Goal: Information Seeking & Learning: Check status

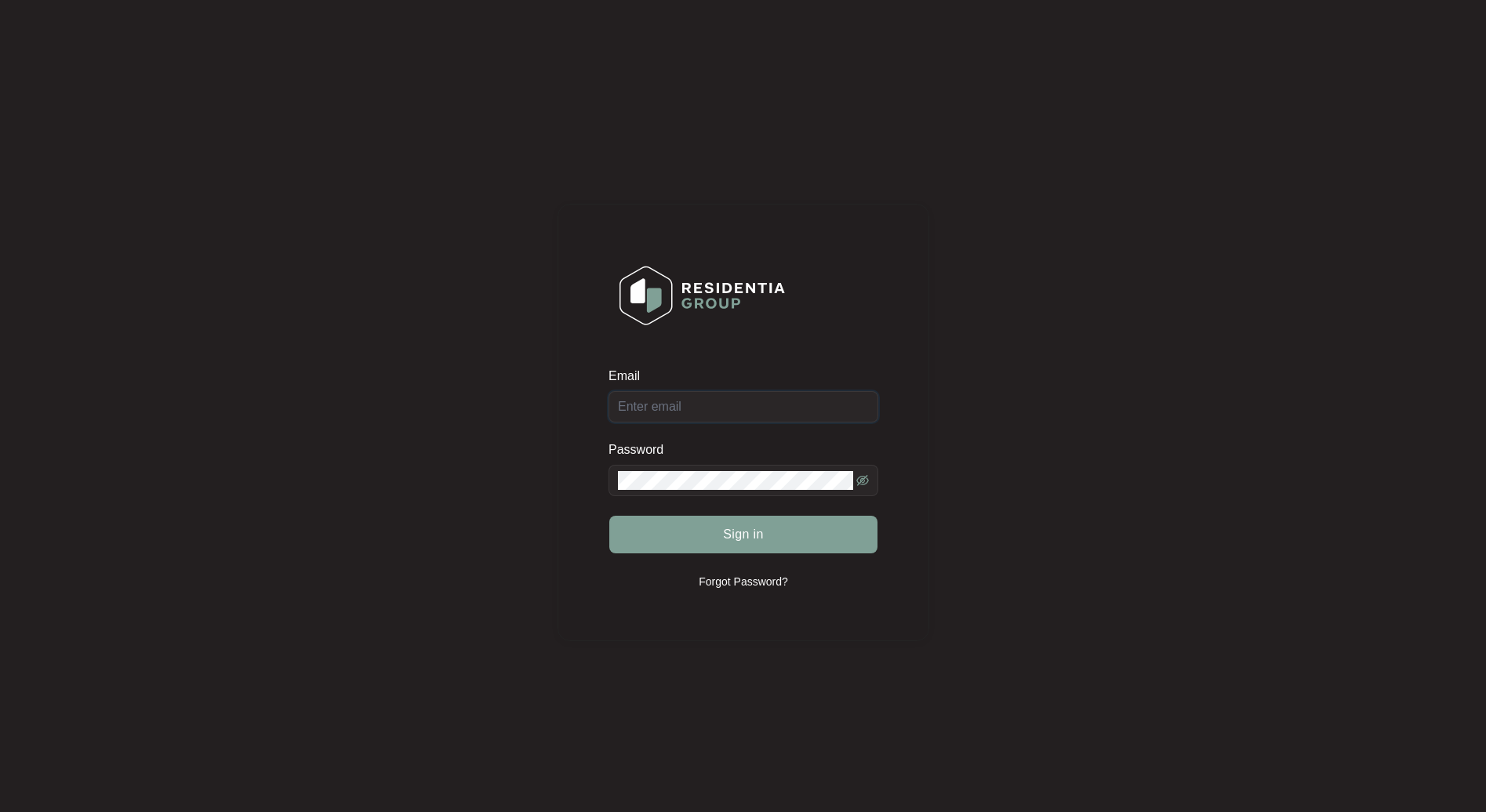
click at [664, 409] on input "Email" at bounding box center [743, 406] width 270 height 31
type input "[EMAIL_ADDRESS][DOMAIN_NAME]"
click at [734, 535] on span "Sign in" at bounding box center [743, 535] width 41 height 19
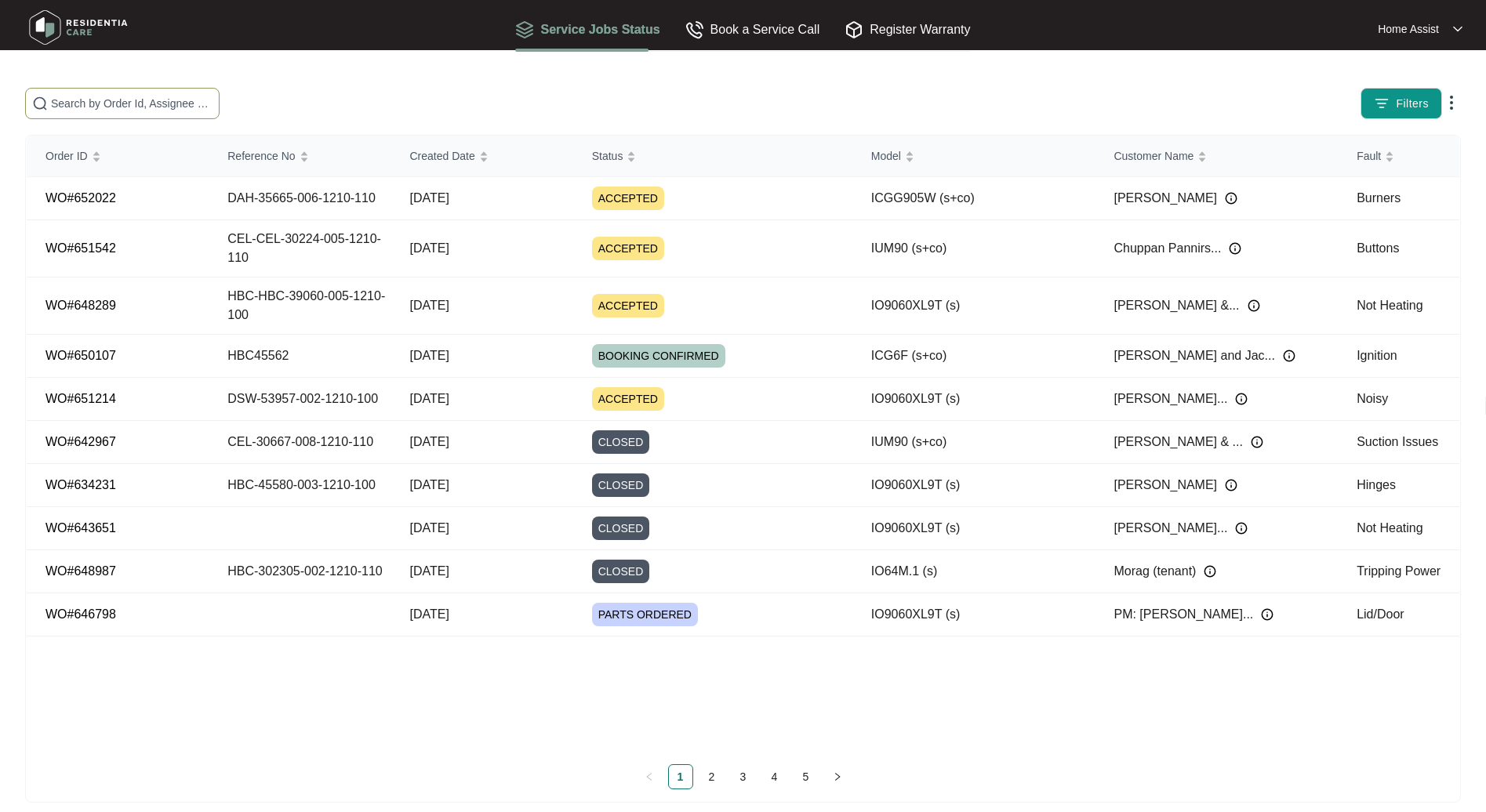
click at [82, 103] on input "text" at bounding box center [132, 104] width 161 height 17
click at [300, 154] on div "Reference No" at bounding box center [267, 156] width 81 height 22
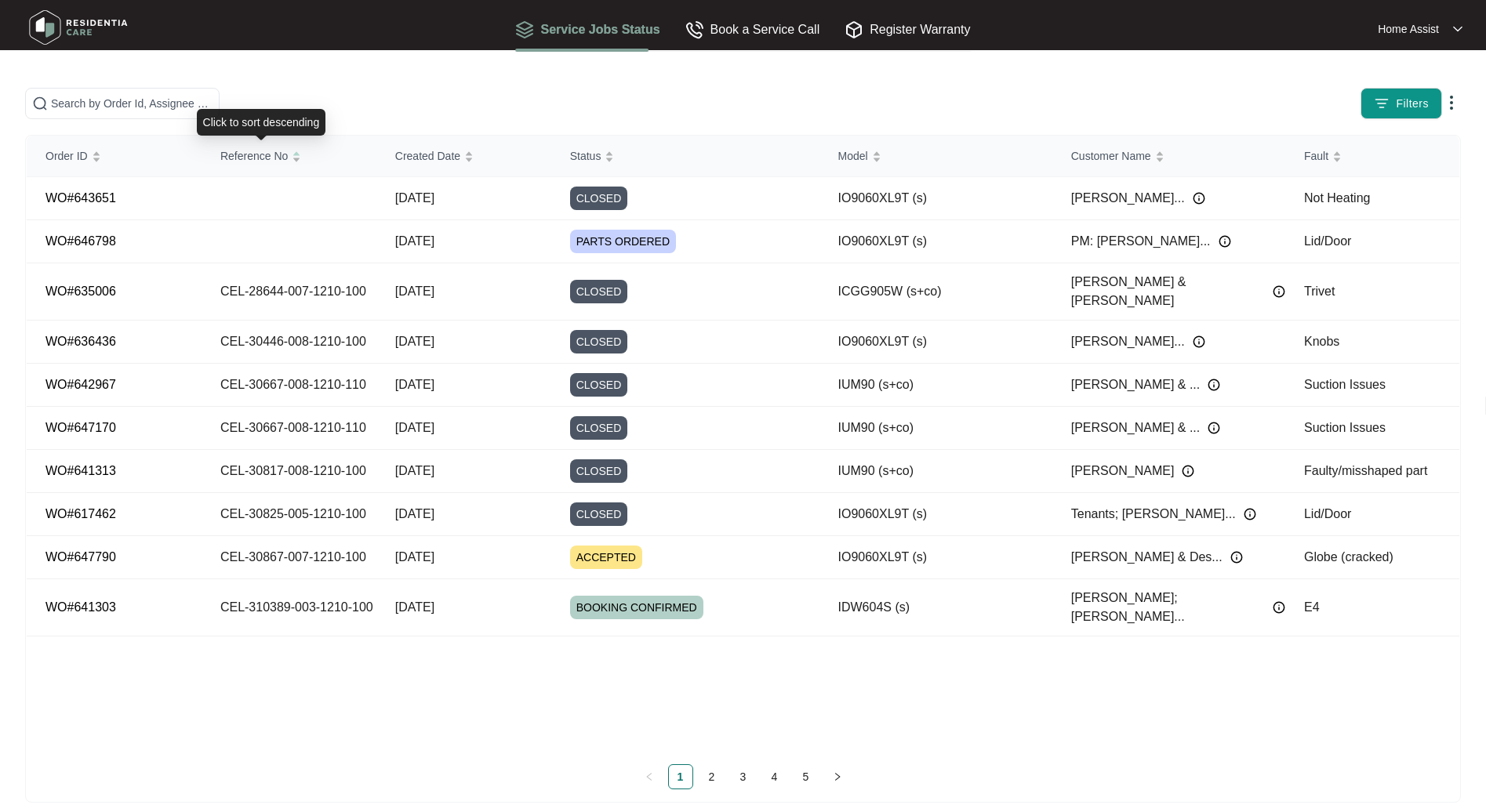
click at [300, 154] on div "Reference No" at bounding box center [261, 156] width 81 height 22
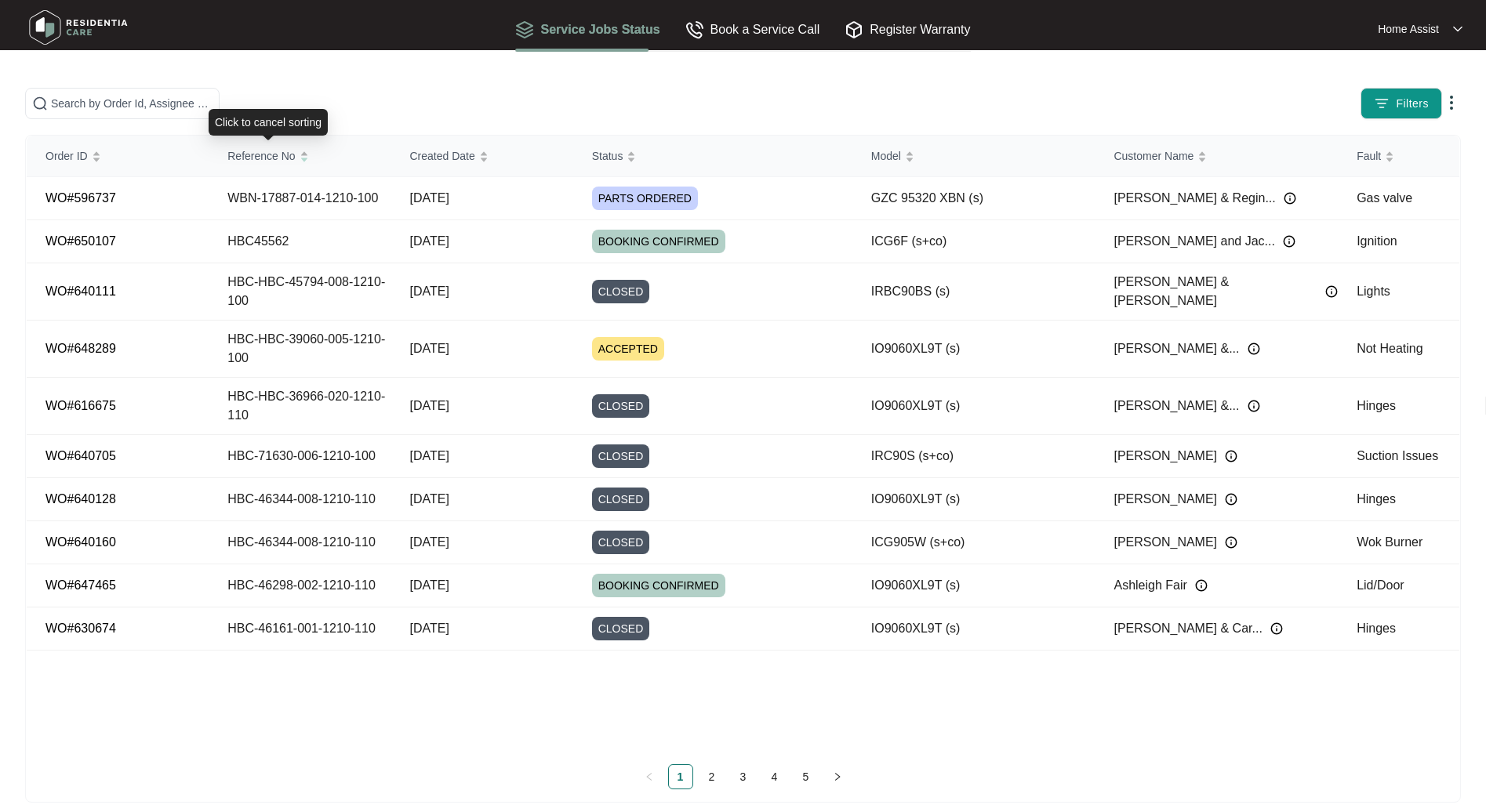
click at [300, 154] on div "Reference No" at bounding box center [267, 156] width 81 height 22
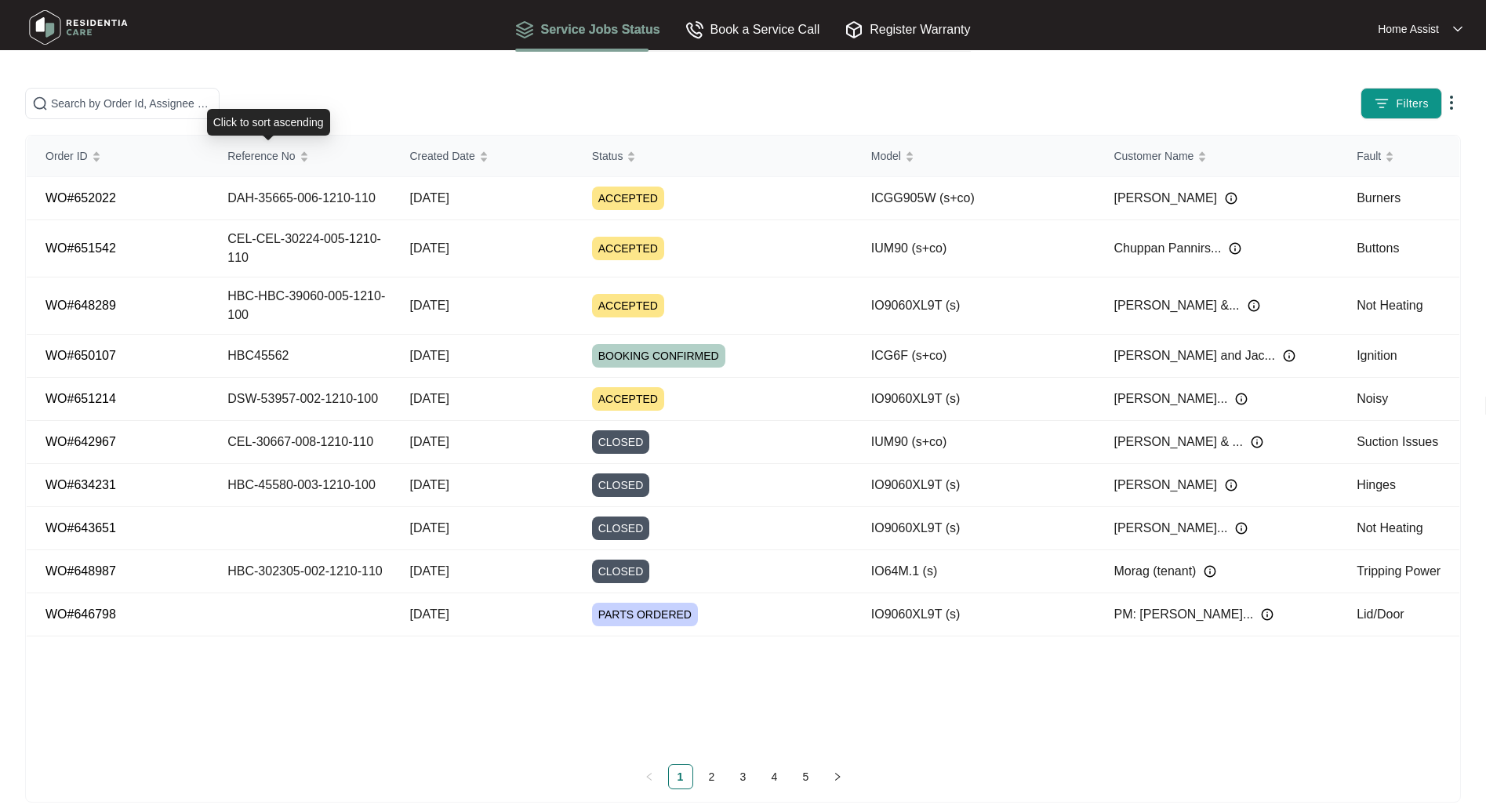
click at [300, 154] on div "Reference No" at bounding box center [267, 156] width 81 height 22
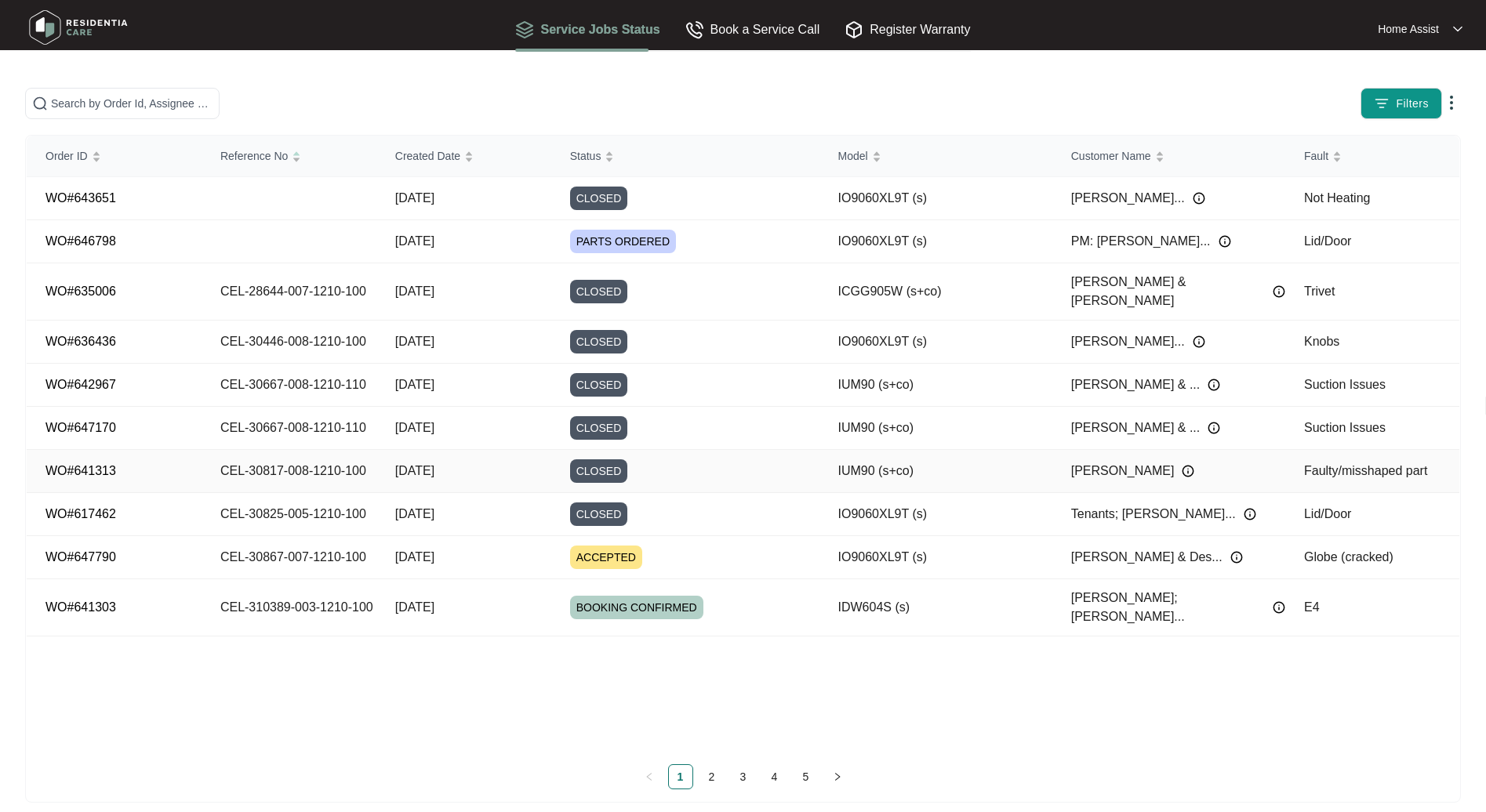
scroll to position [15, 0]
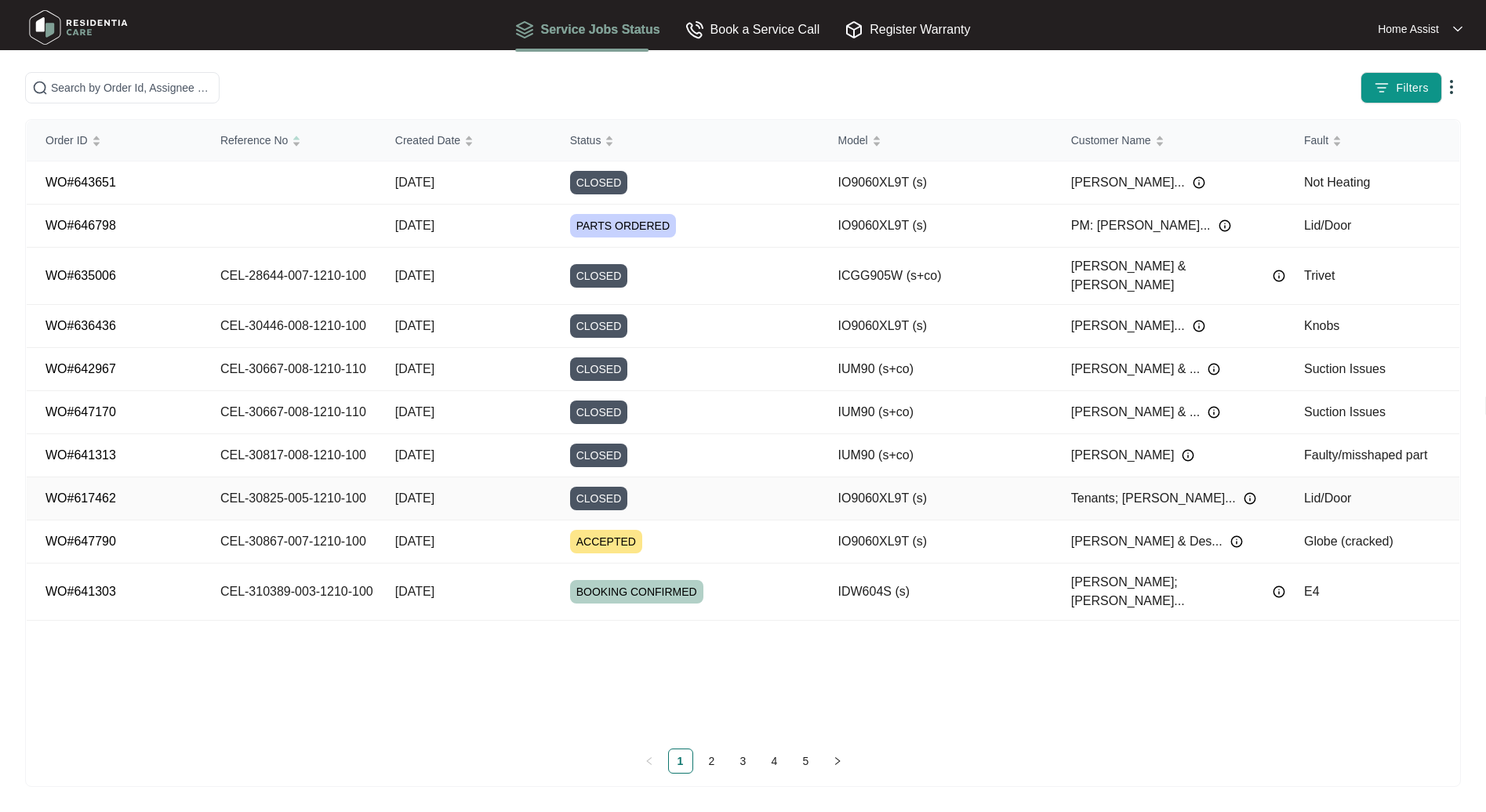
drag, startPoint x: 294, startPoint y: 478, endPoint x: 287, endPoint y: 464, distance: 15.7
drag, startPoint x: 287, startPoint y: 464, endPoint x: 309, endPoint y: 641, distance: 178.4
click at [309, 653] on div "Order ID Reference No Created Date Status Model Customer Name Fault WO#643651 […" at bounding box center [743, 428] width 1433 height 616
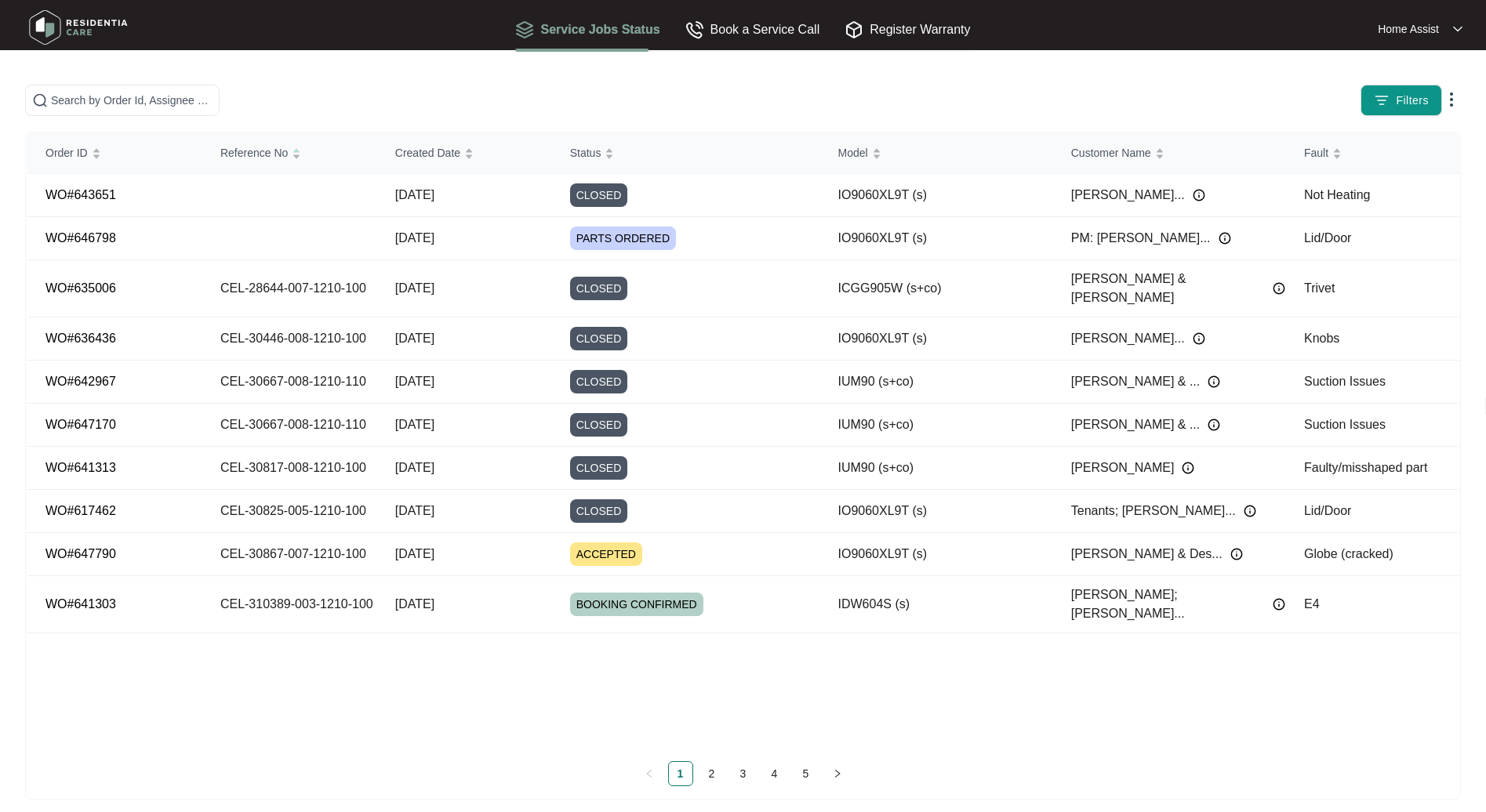
scroll to position [0, 0]
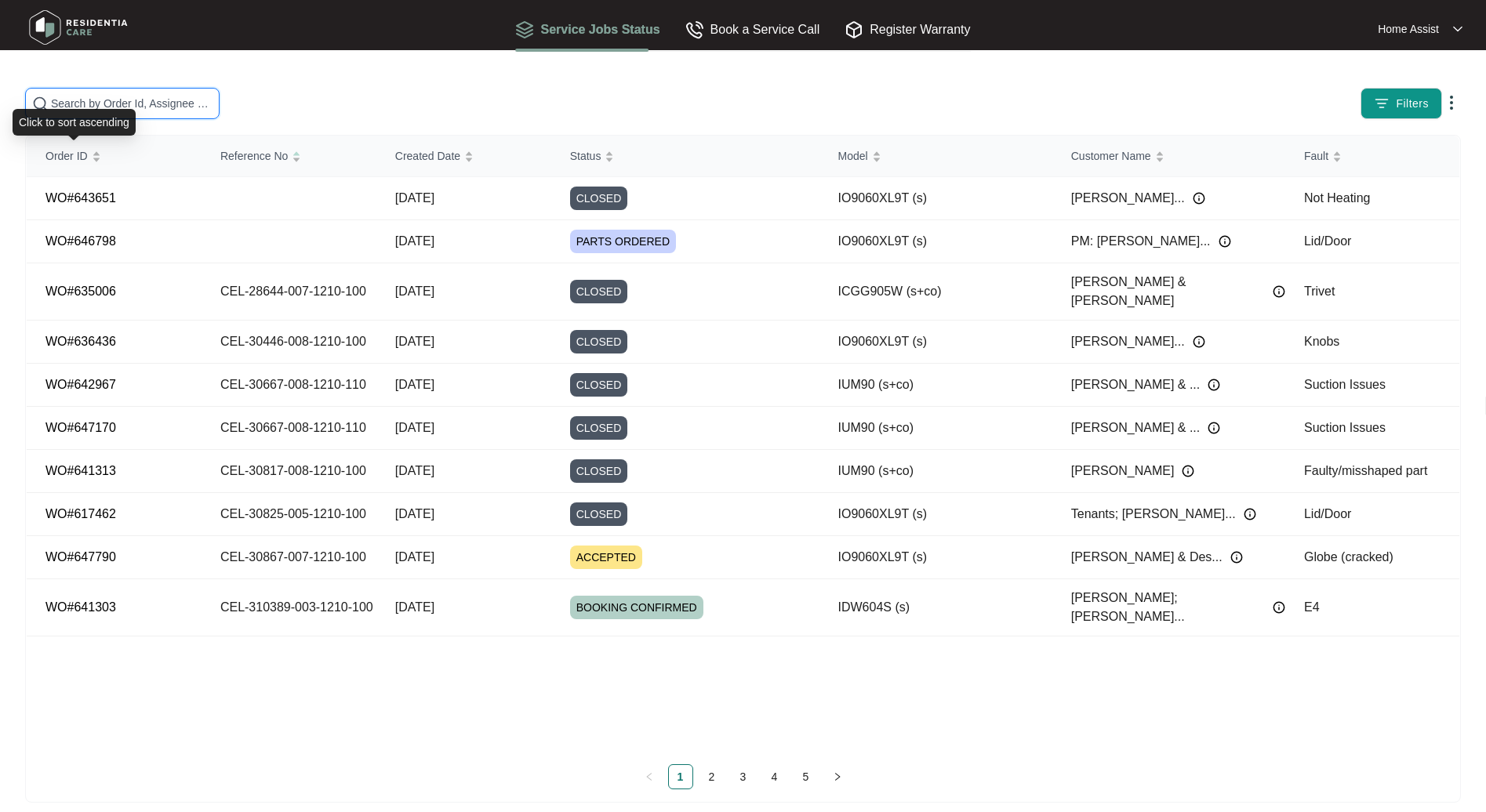
click at [75, 99] on input "text" at bounding box center [132, 104] width 161 height 17
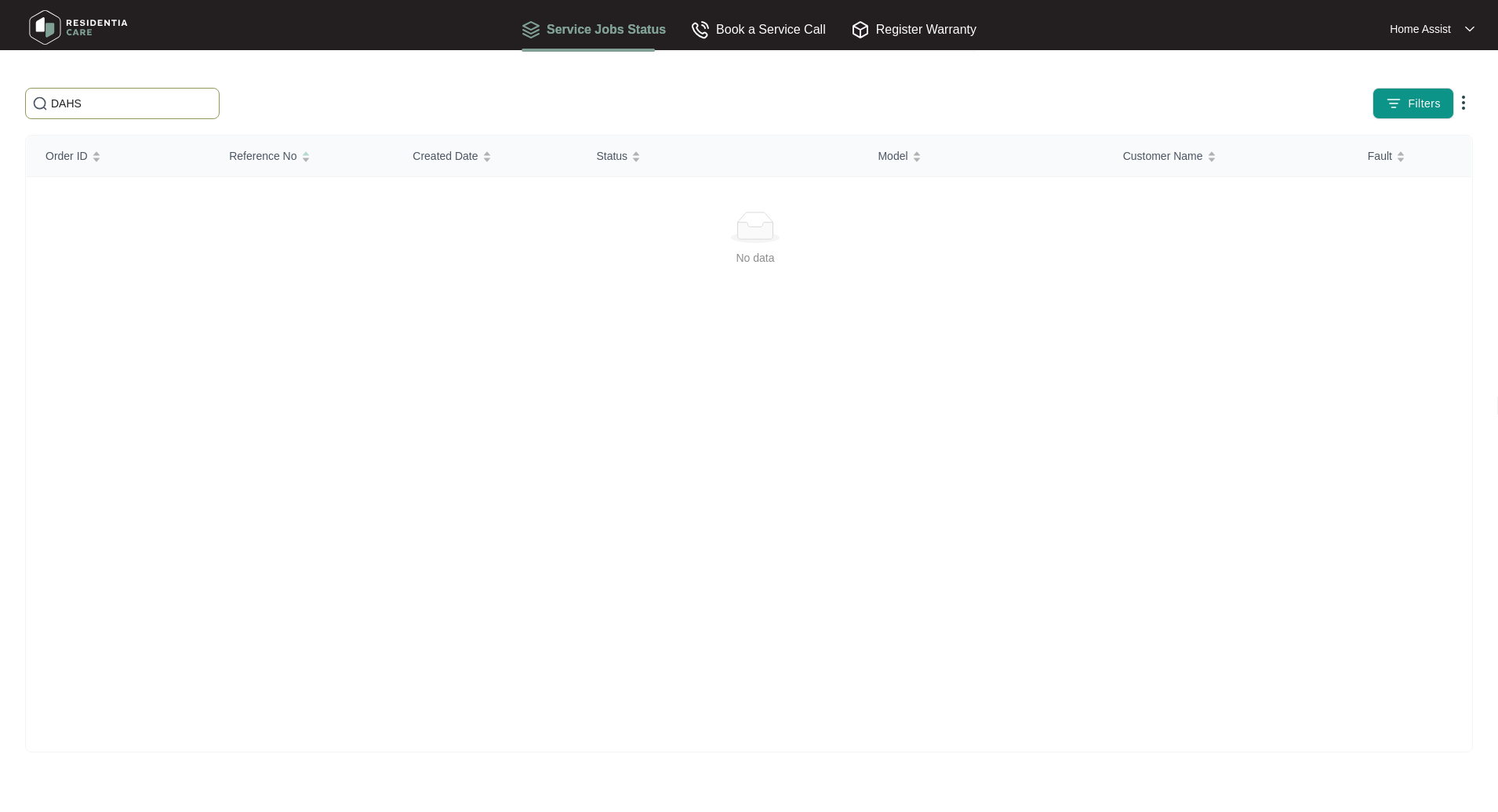
type input "DAH"
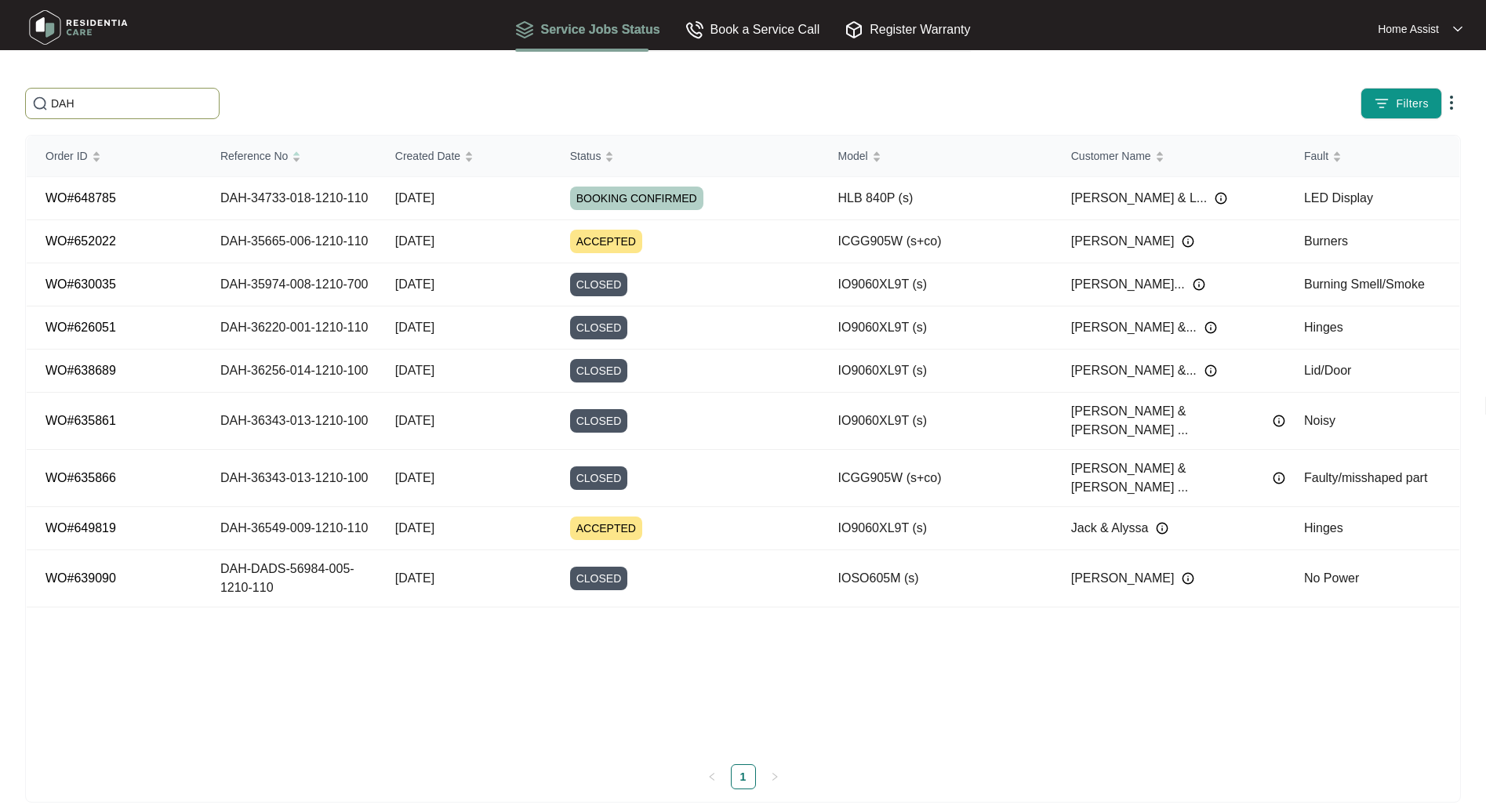
drag, startPoint x: 82, startPoint y: 101, endPoint x: 38, endPoint y: 98, distance: 44.1
click at [38, 98] on span "DAH" at bounding box center [122, 103] width 194 height 31
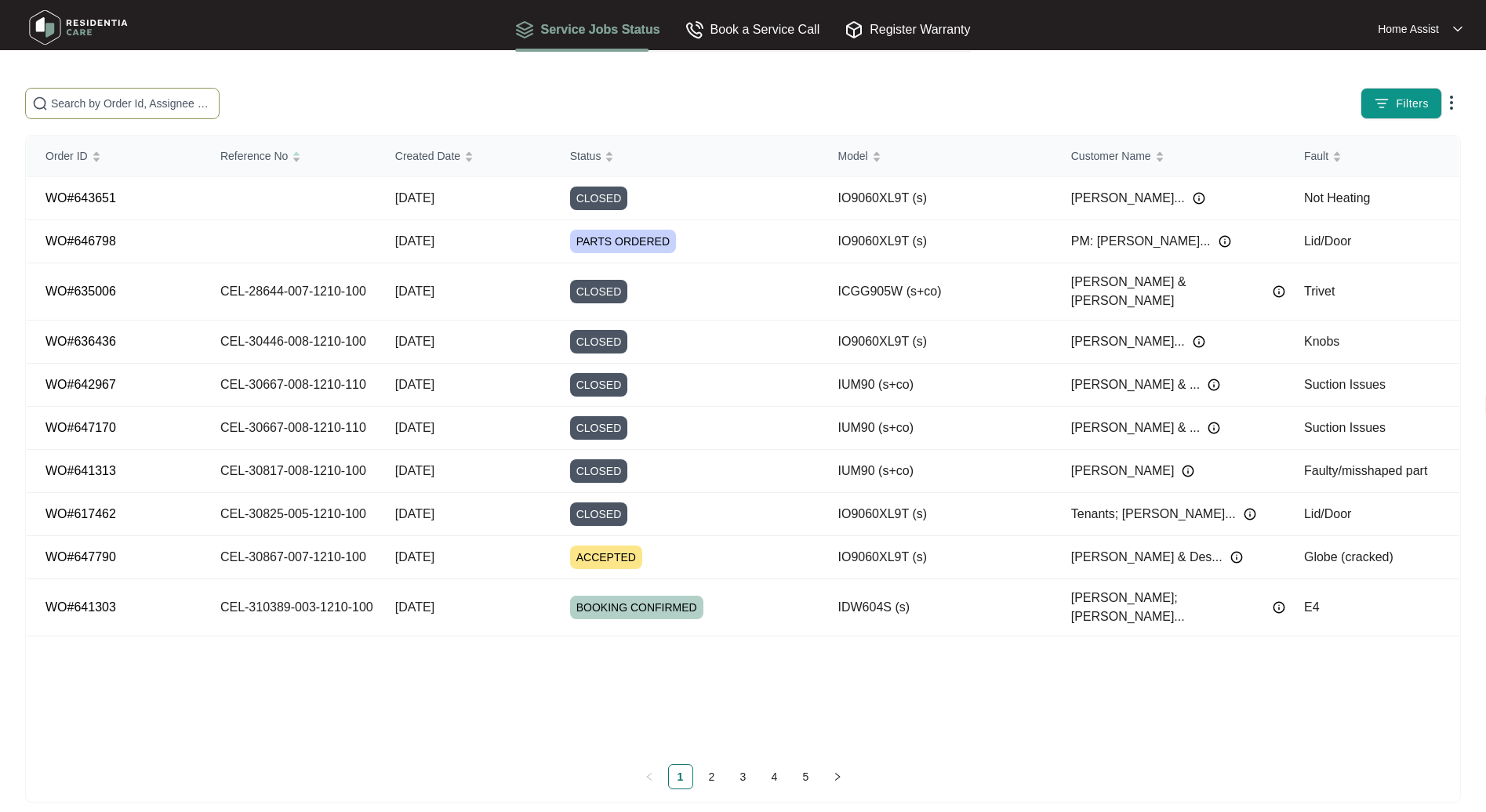
click at [714, 776] on link "2" at bounding box center [712, 777] width 24 height 24
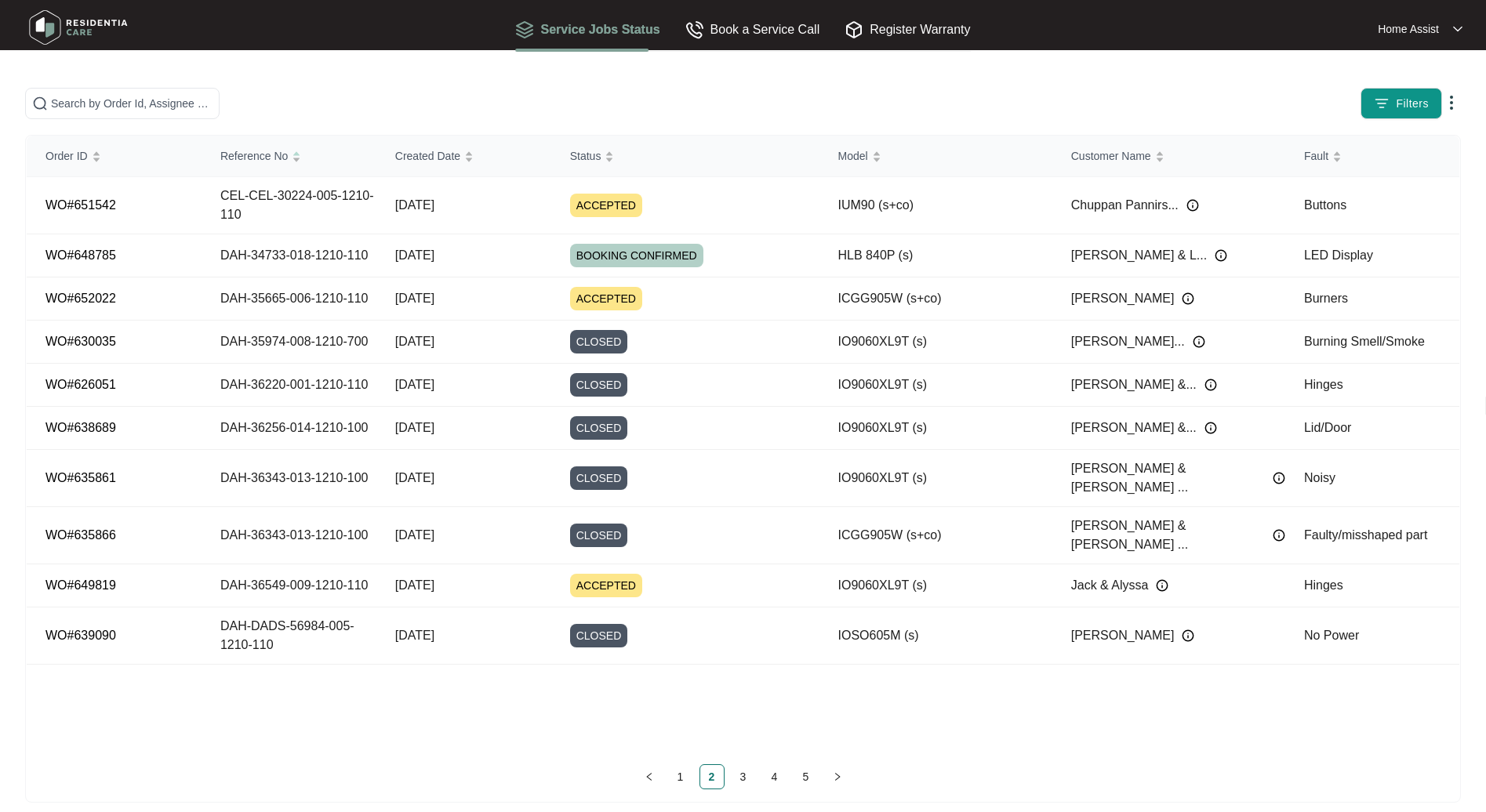
click at [714, 776] on link "2" at bounding box center [712, 777] width 24 height 24
click at [744, 777] on link "3" at bounding box center [743, 777] width 24 height 24
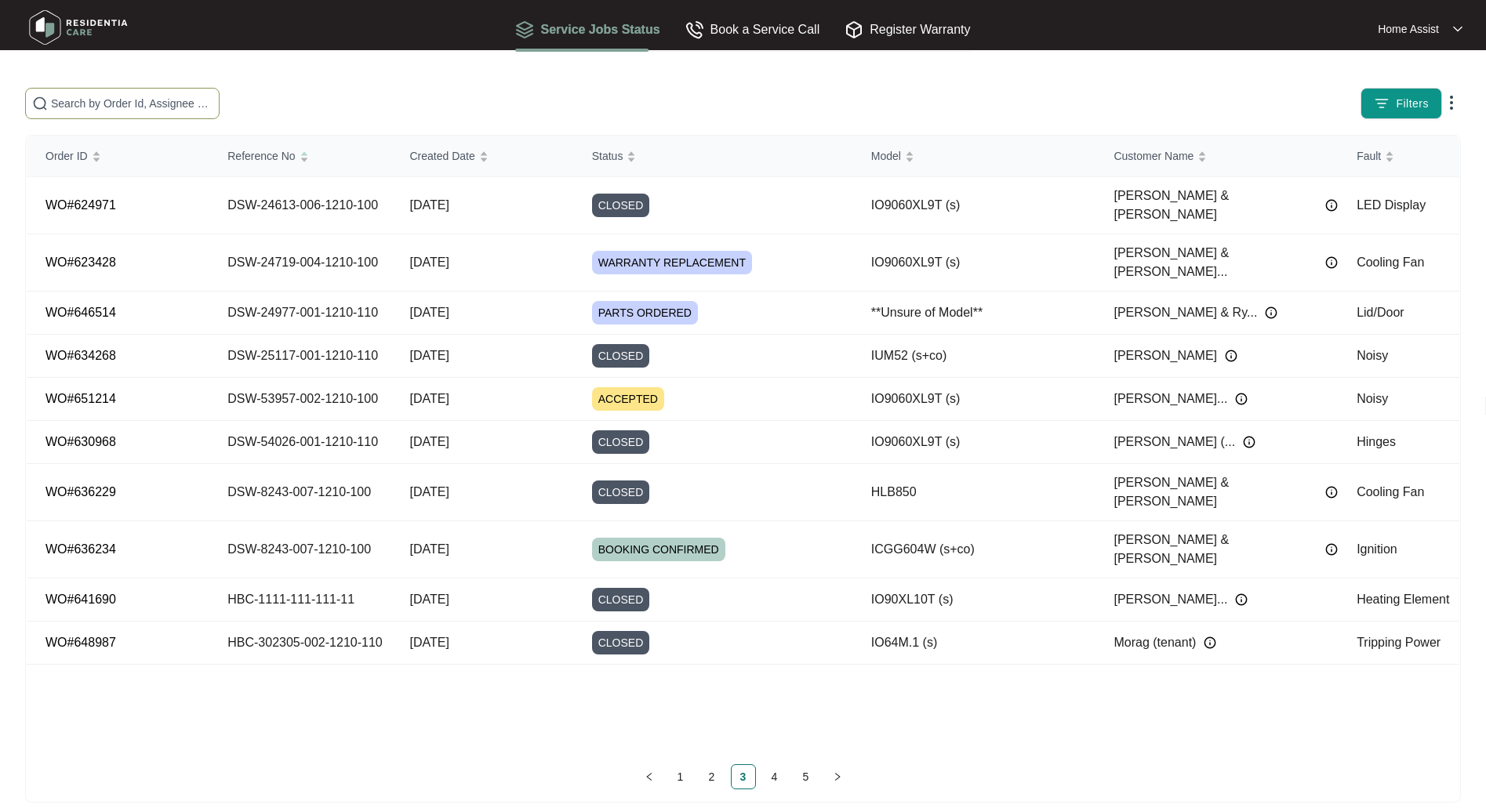
click at [84, 104] on input "text" at bounding box center [132, 104] width 161 height 17
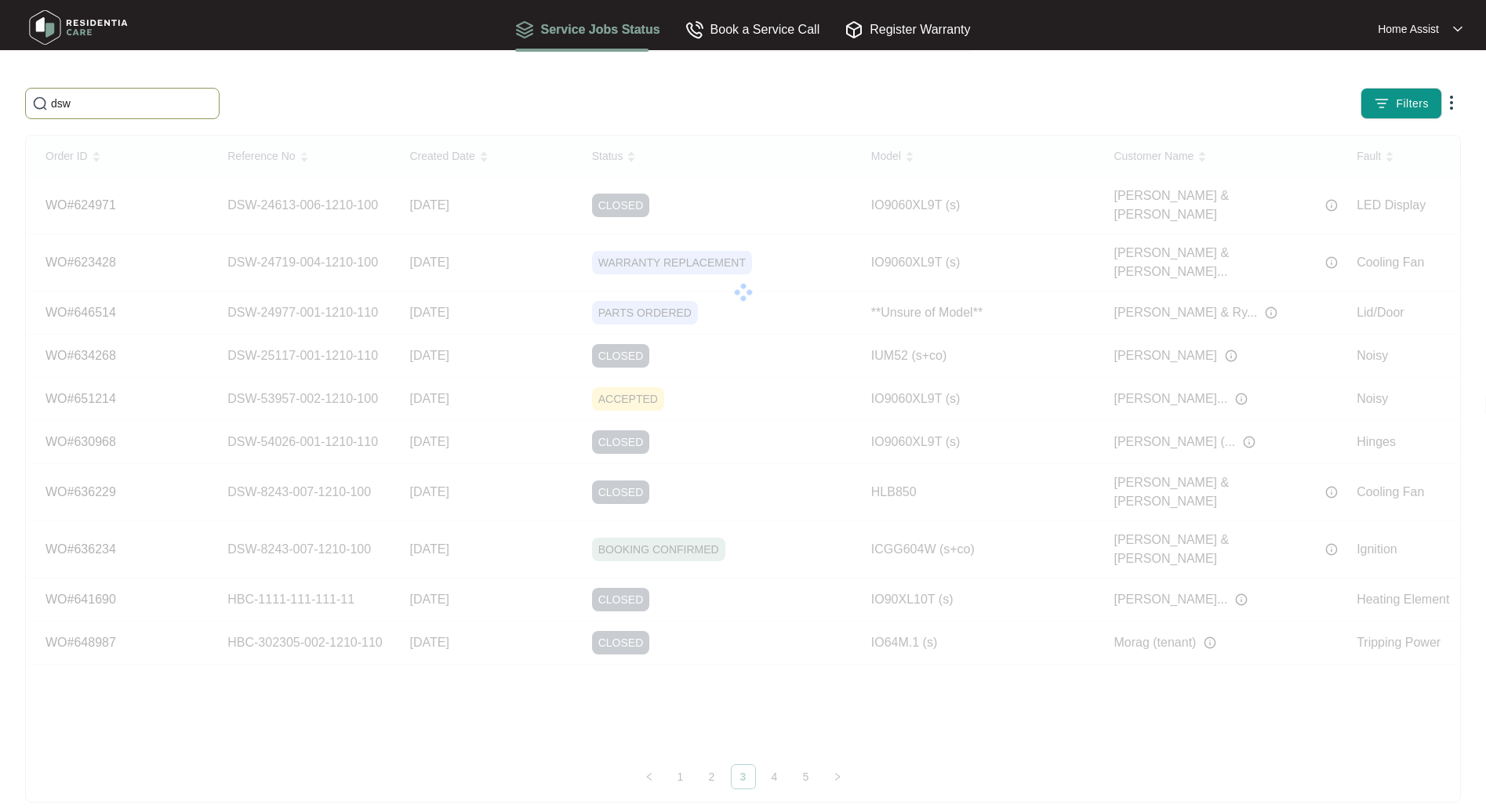
type input "dsw"
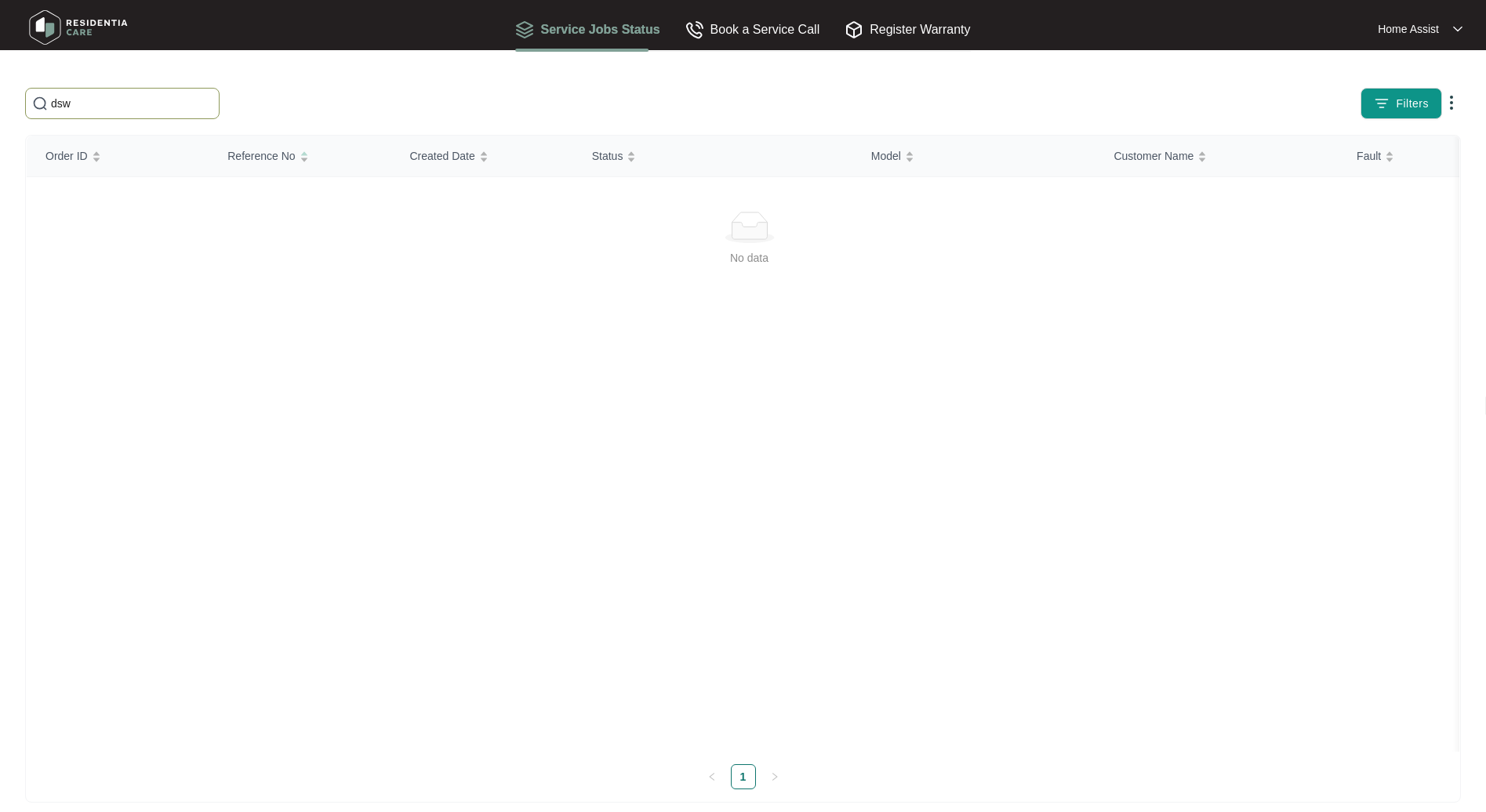
drag, startPoint x: 87, startPoint y: 103, endPoint x: -4, endPoint y: 94, distance: 91.4
click at [0, 94] on html "Service Jobs Status Book a Service Call Register Warranty Home Assist dsw Filte…" at bounding box center [743, 414] width 1486 height 828
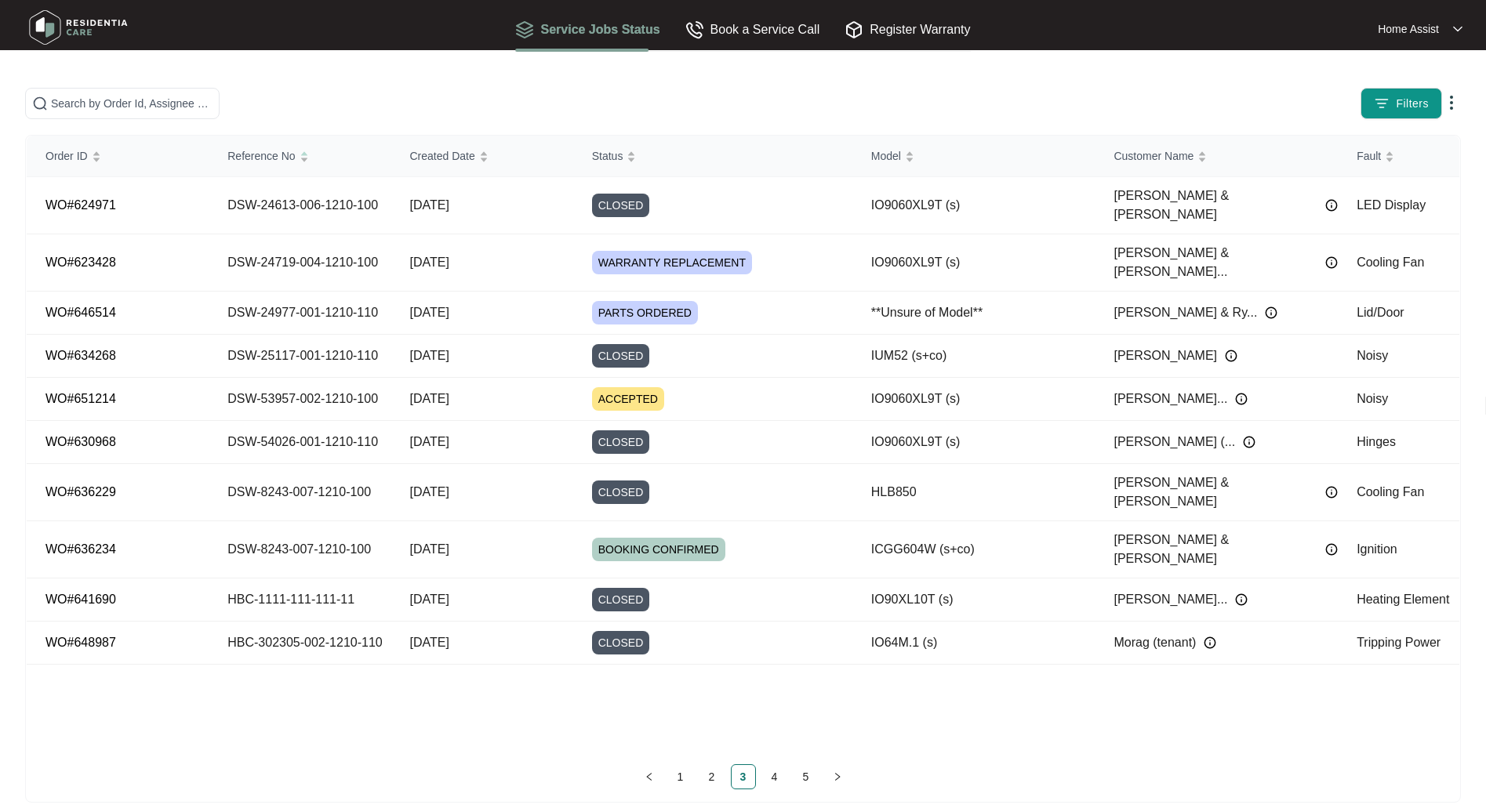
click at [714, 775] on link "2" at bounding box center [712, 777] width 24 height 24
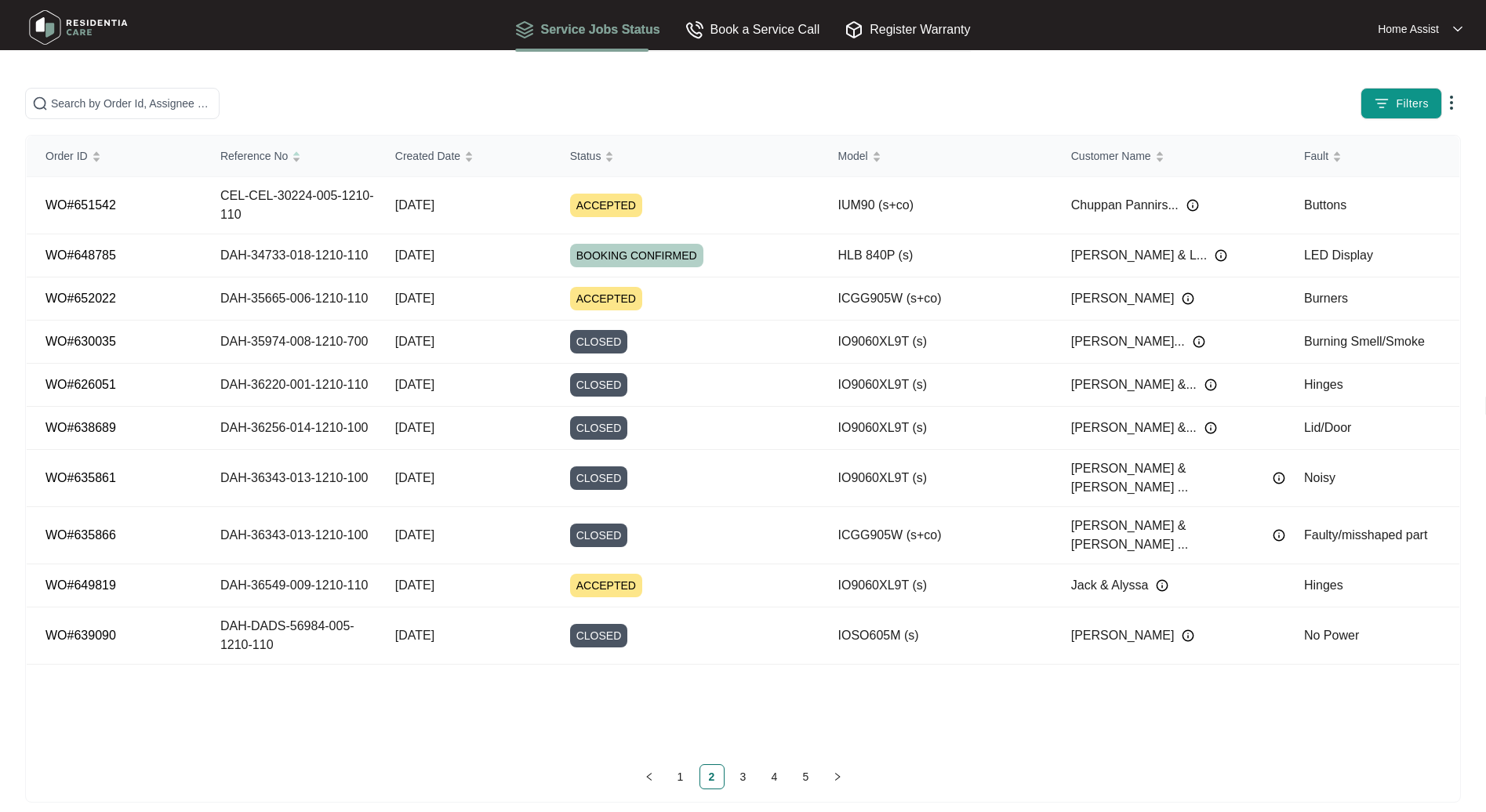
click at [736, 779] on link "3" at bounding box center [743, 777] width 24 height 24
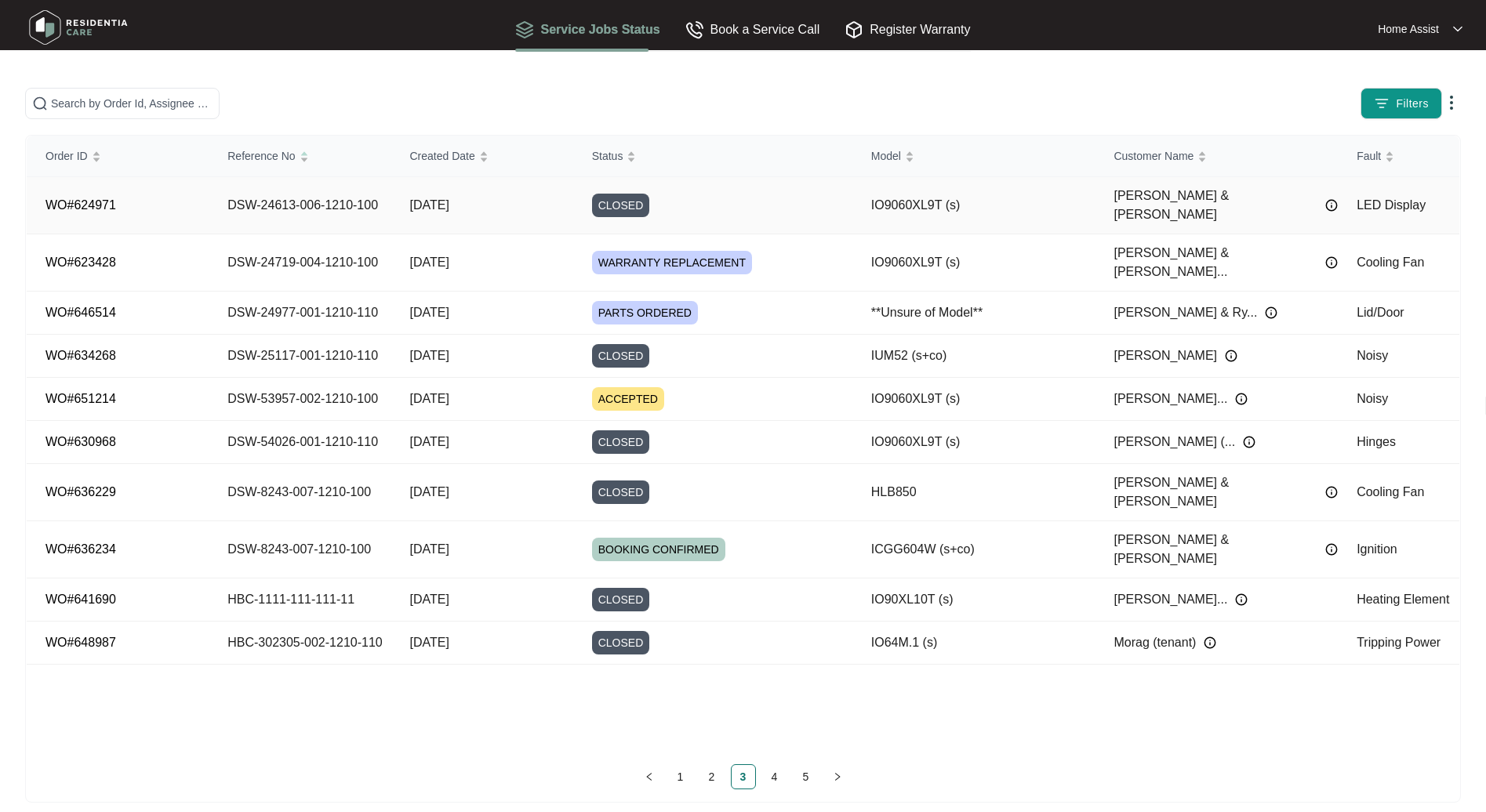
click at [530, 203] on td "[DATE]" at bounding box center [481, 205] width 182 height 57
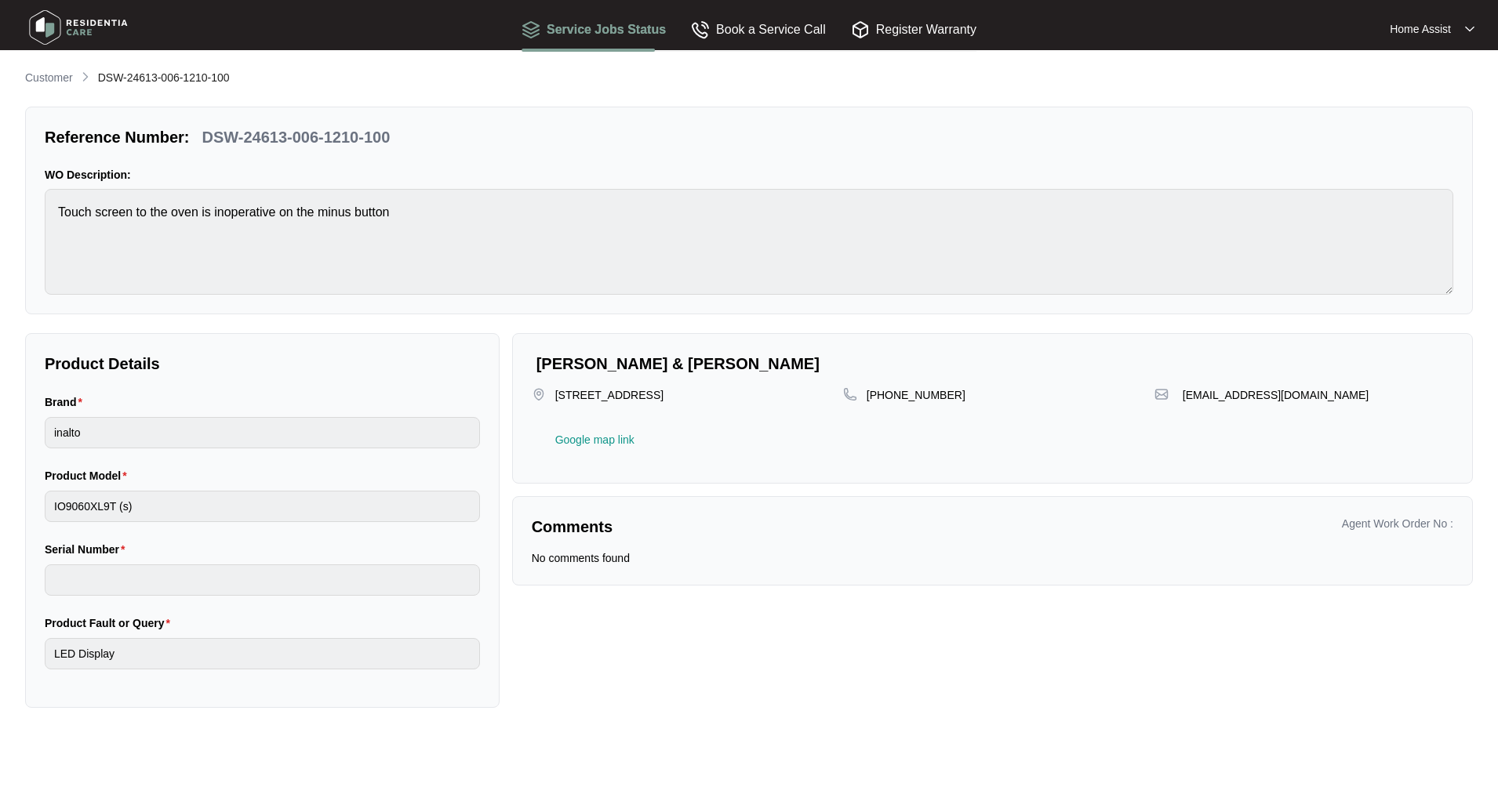
click at [51, 79] on p "Customer" at bounding box center [49, 77] width 48 height 15
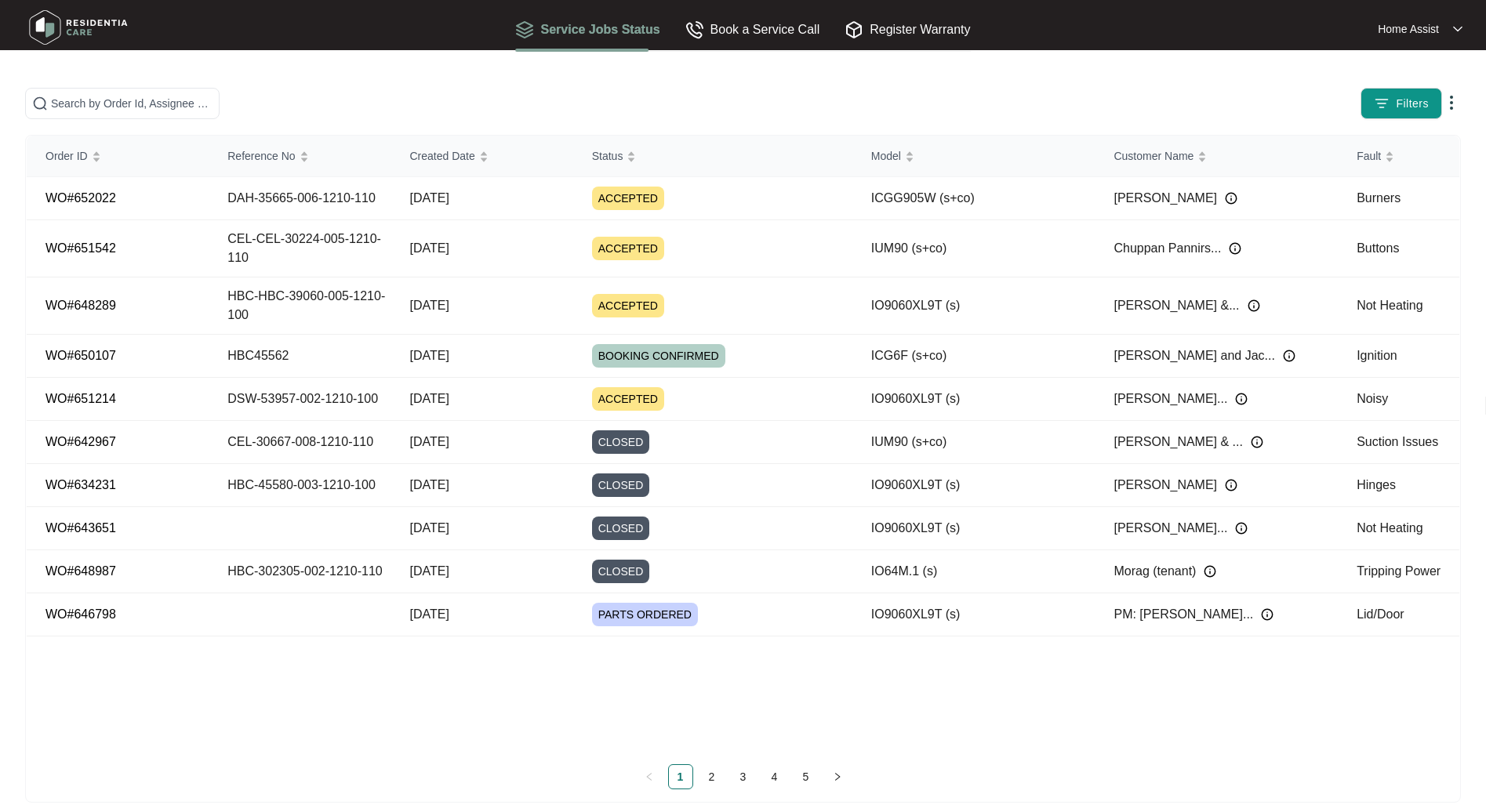
click at [736, 780] on link "3" at bounding box center [743, 777] width 24 height 24
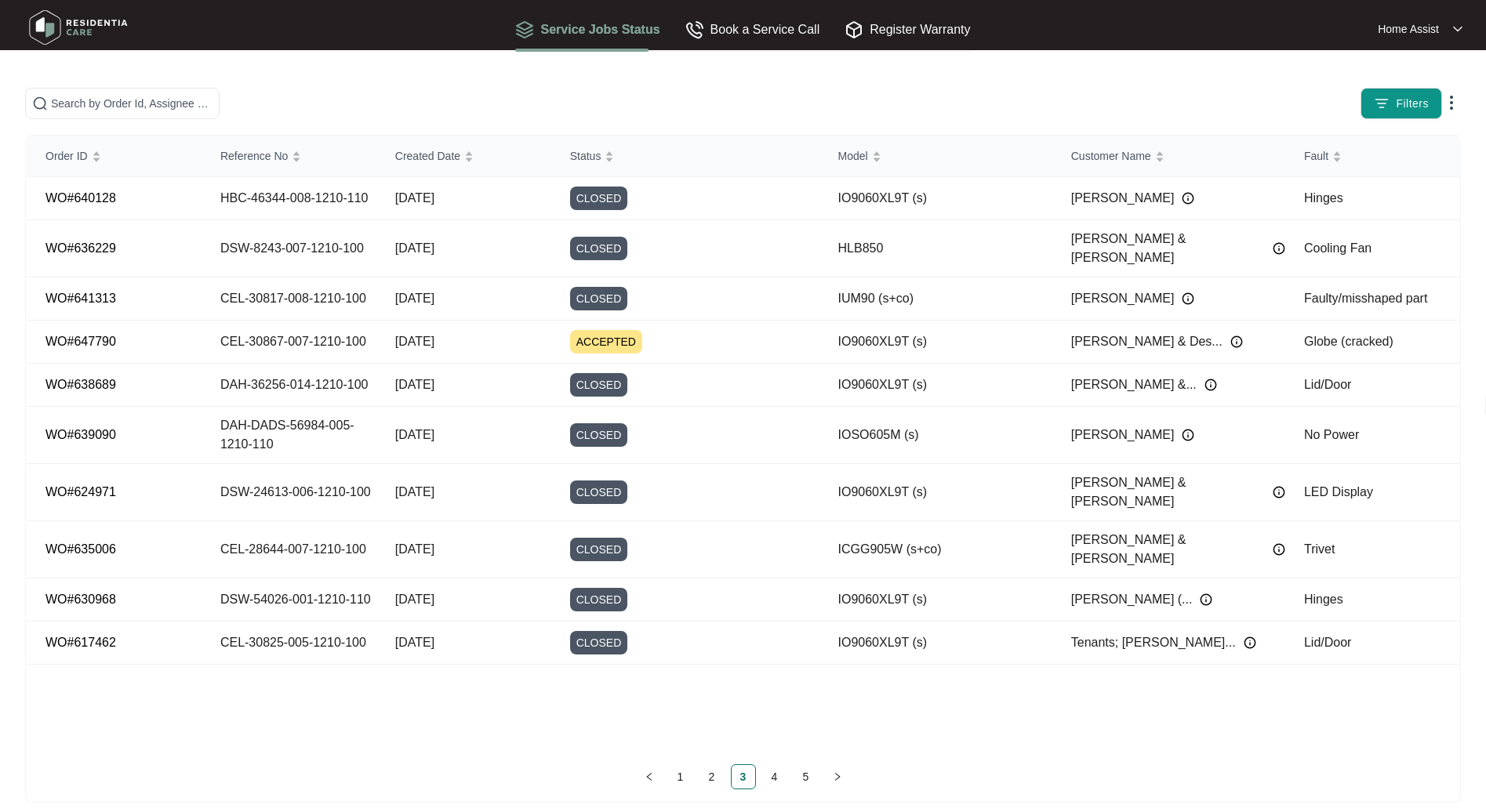
click at [708, 770] on link "2" at bounding box center [712, 777] width 24 height 24
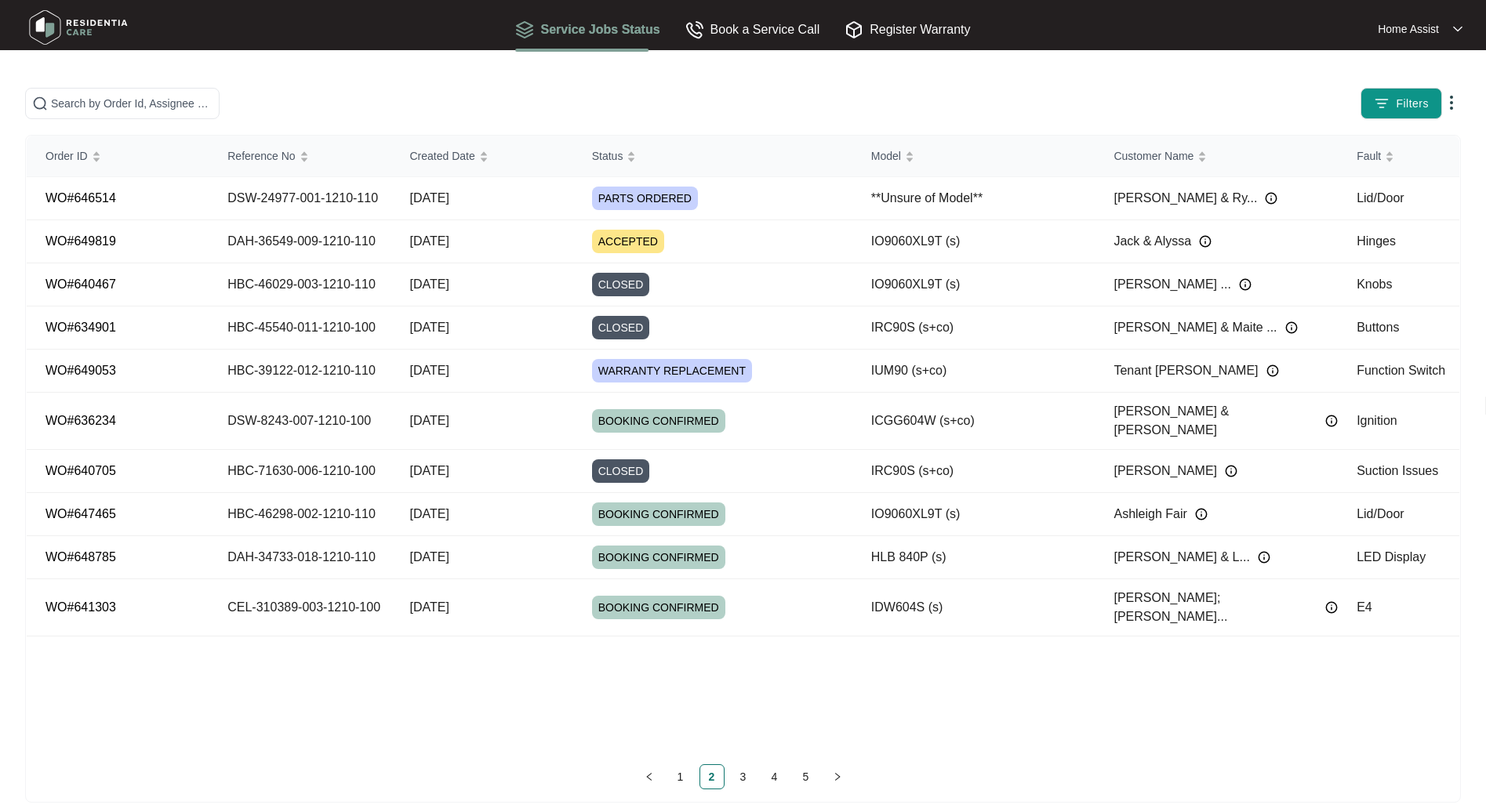
click at [682, 764] on li "1" at bounding box center [681, 777] width 25 height 25
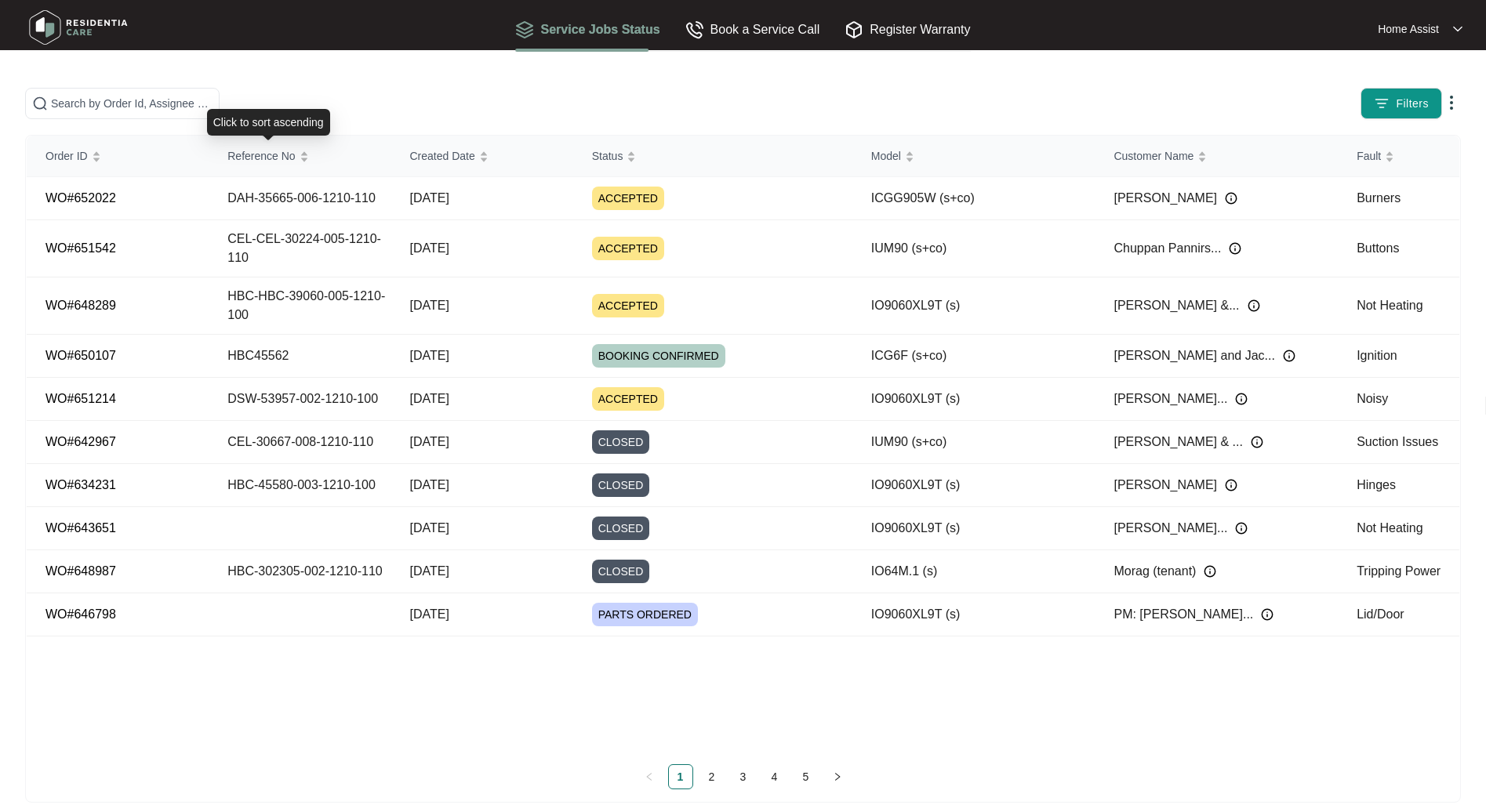
click at [301, 158] on div "Reference No" at bounding box center [267, 156] width 81 height 22
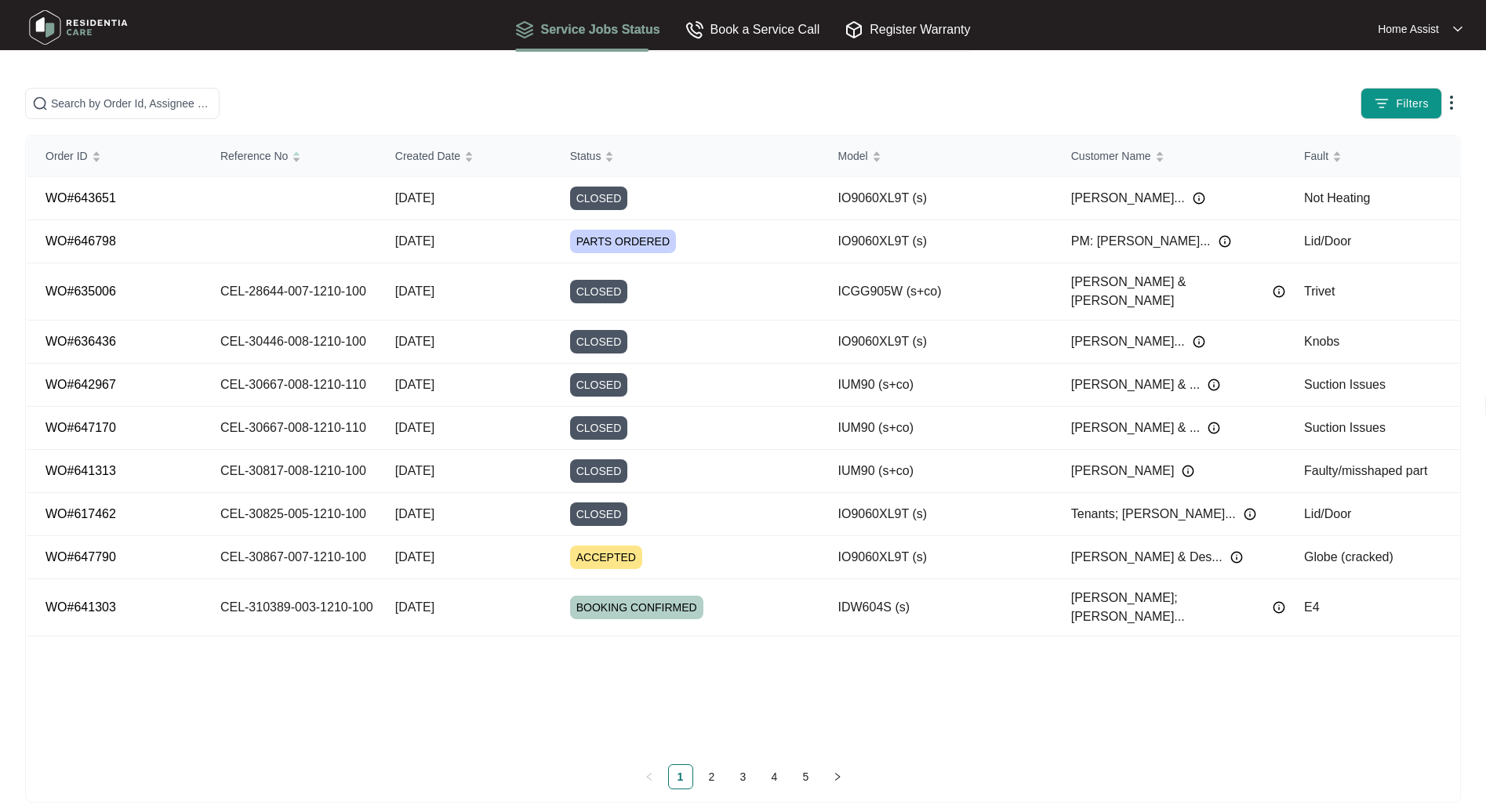
click at [709, 776] on link "2" at bounding box center [712, 777] width 24 height 24
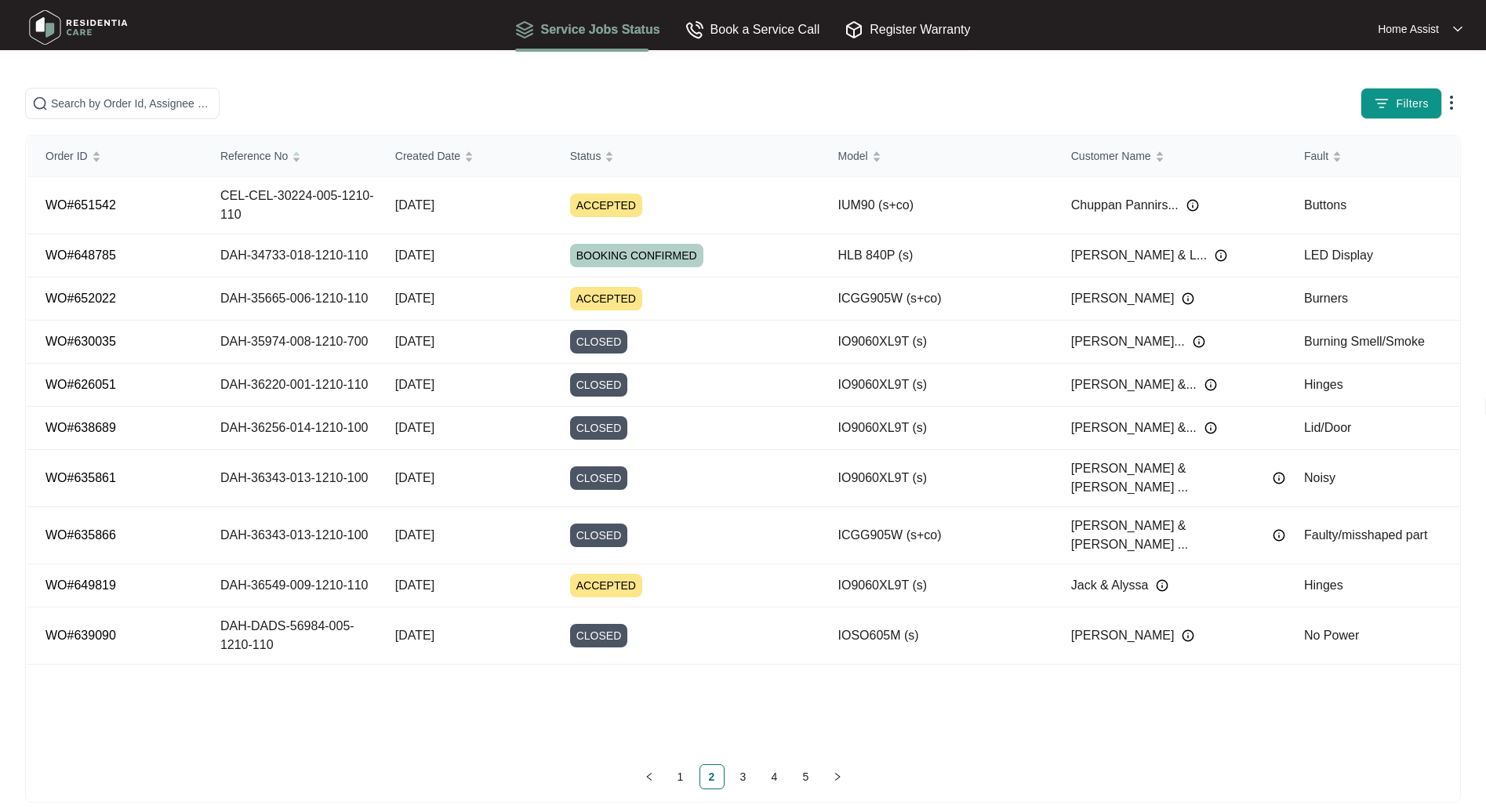
click at [740, 776] on link "3" at bounding box center [743, 777] width 24 height 24
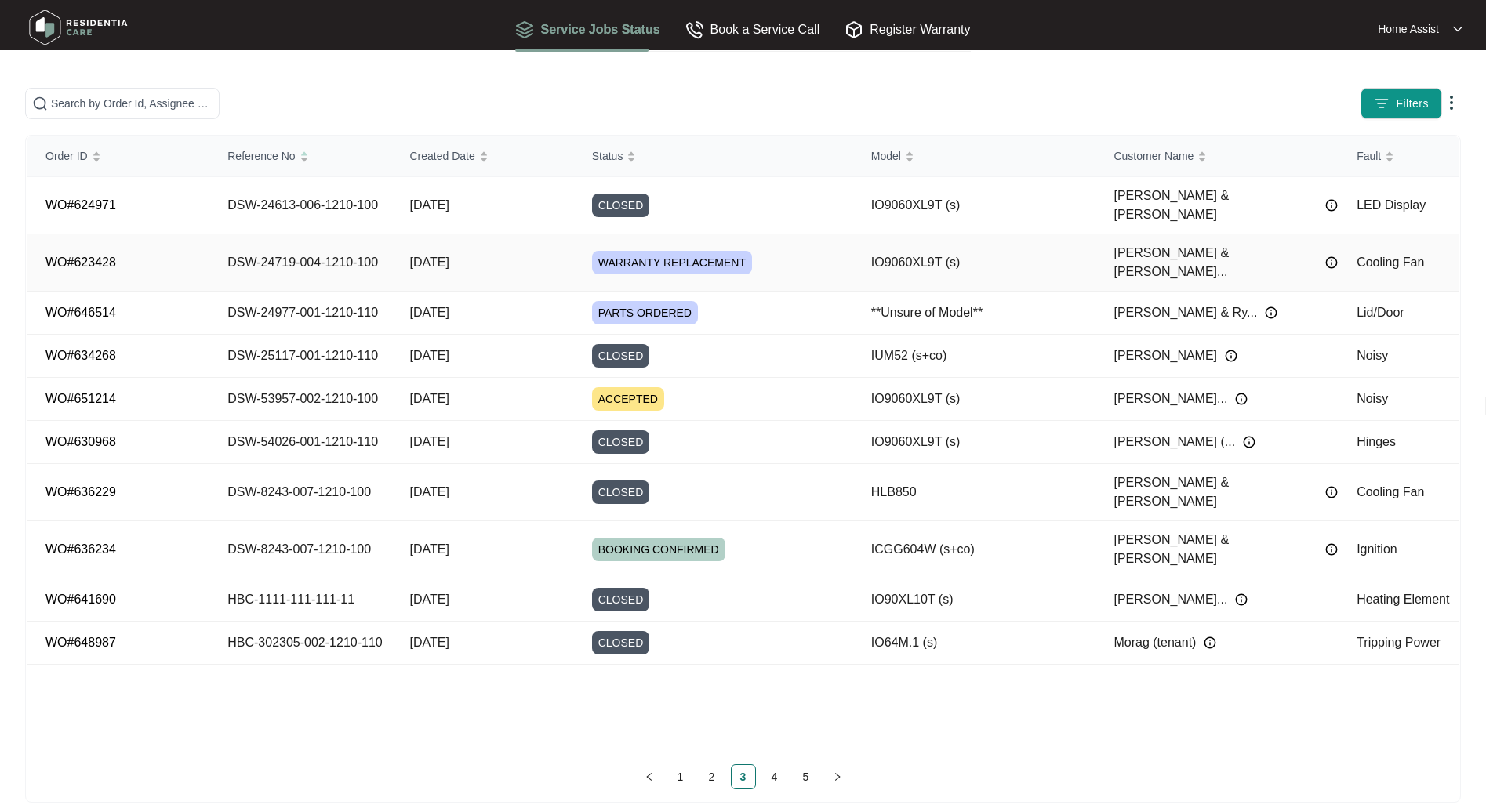
click at [407, 238] on td "[DATE]" at bounding box center [481, 262] width 182 height 57
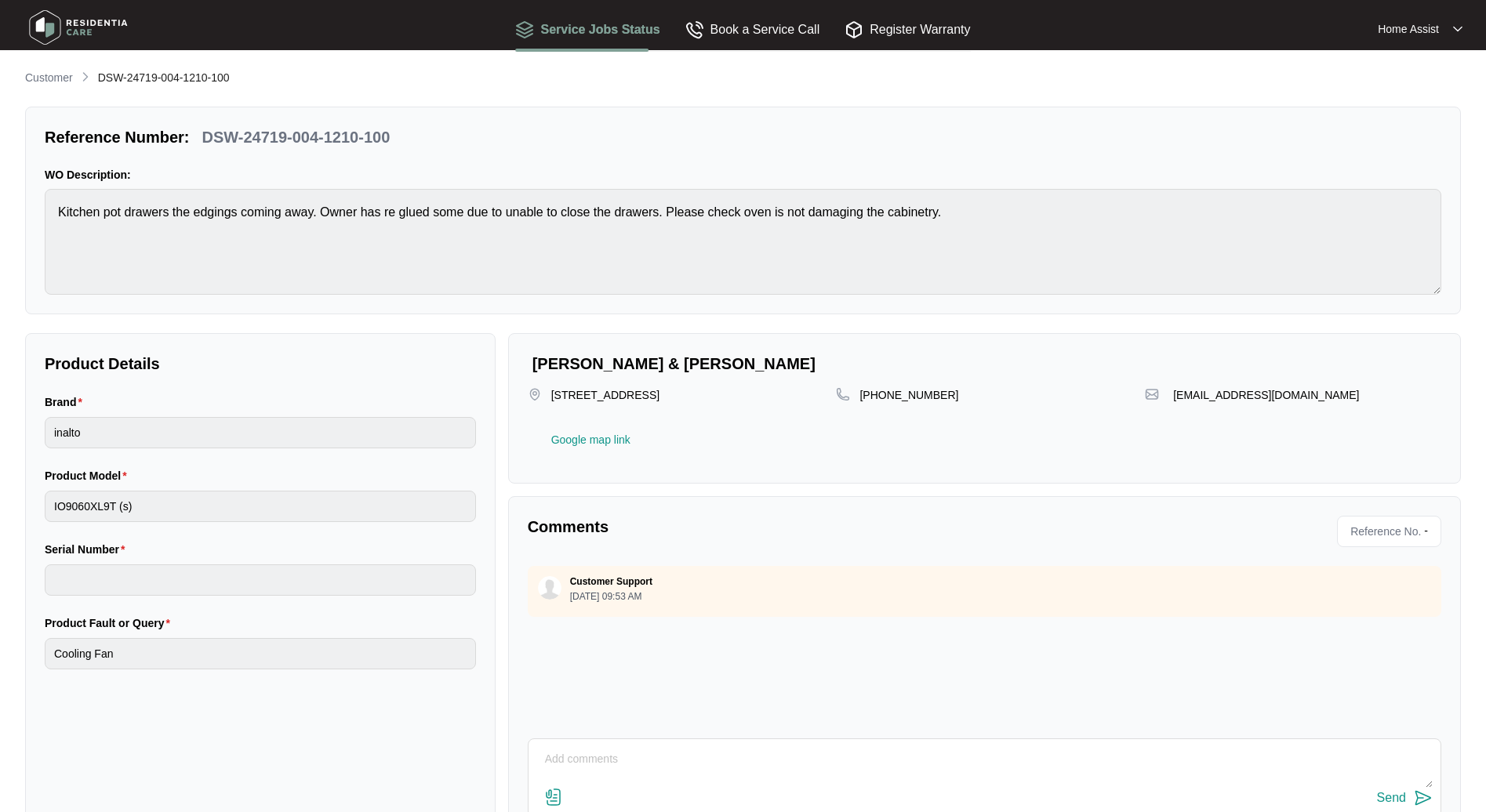
scroll to position [51, 0]
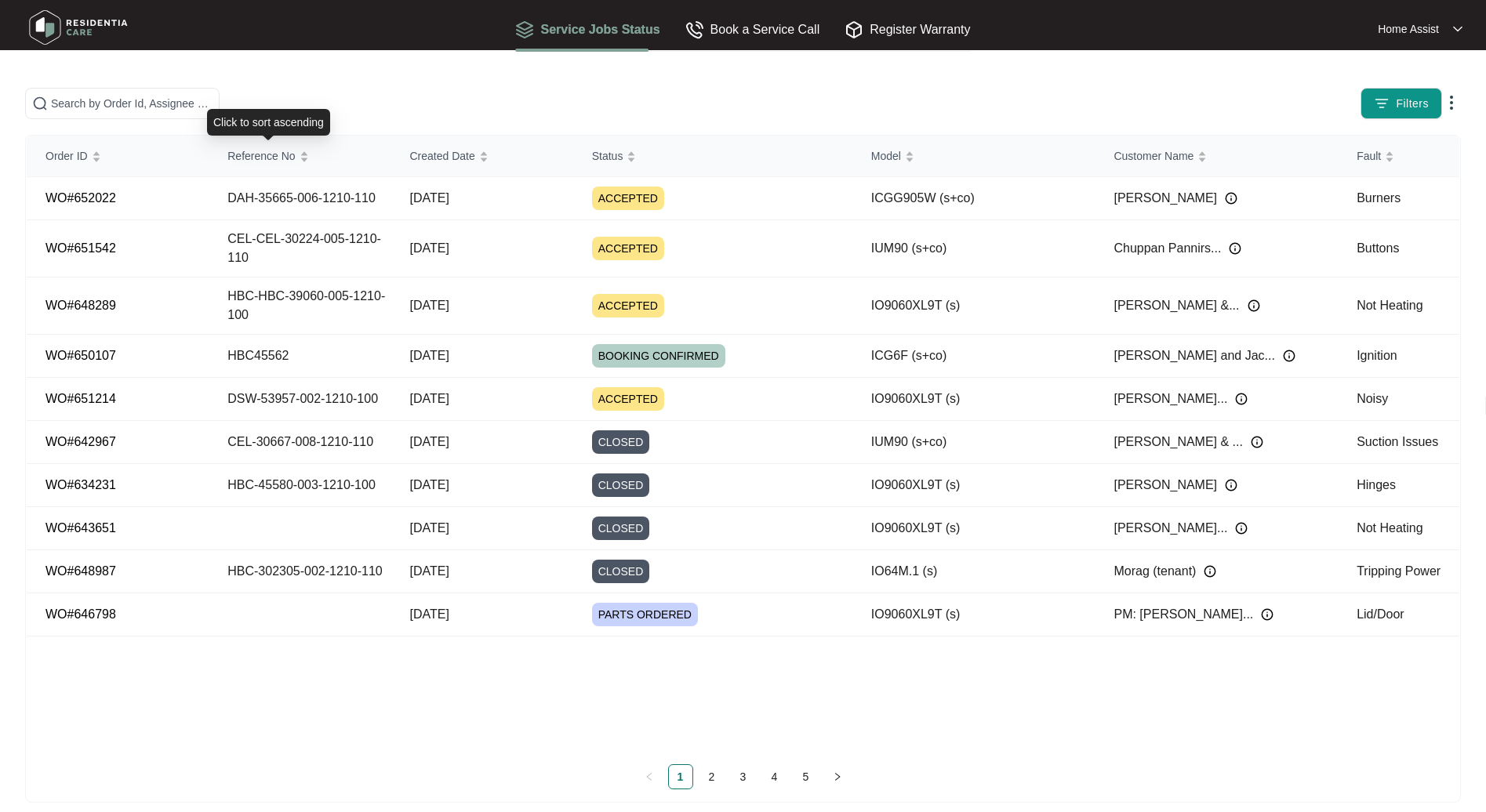
click at [241, 163] on span "Reference No" at bounding box center [261, 156] width 67 height 17
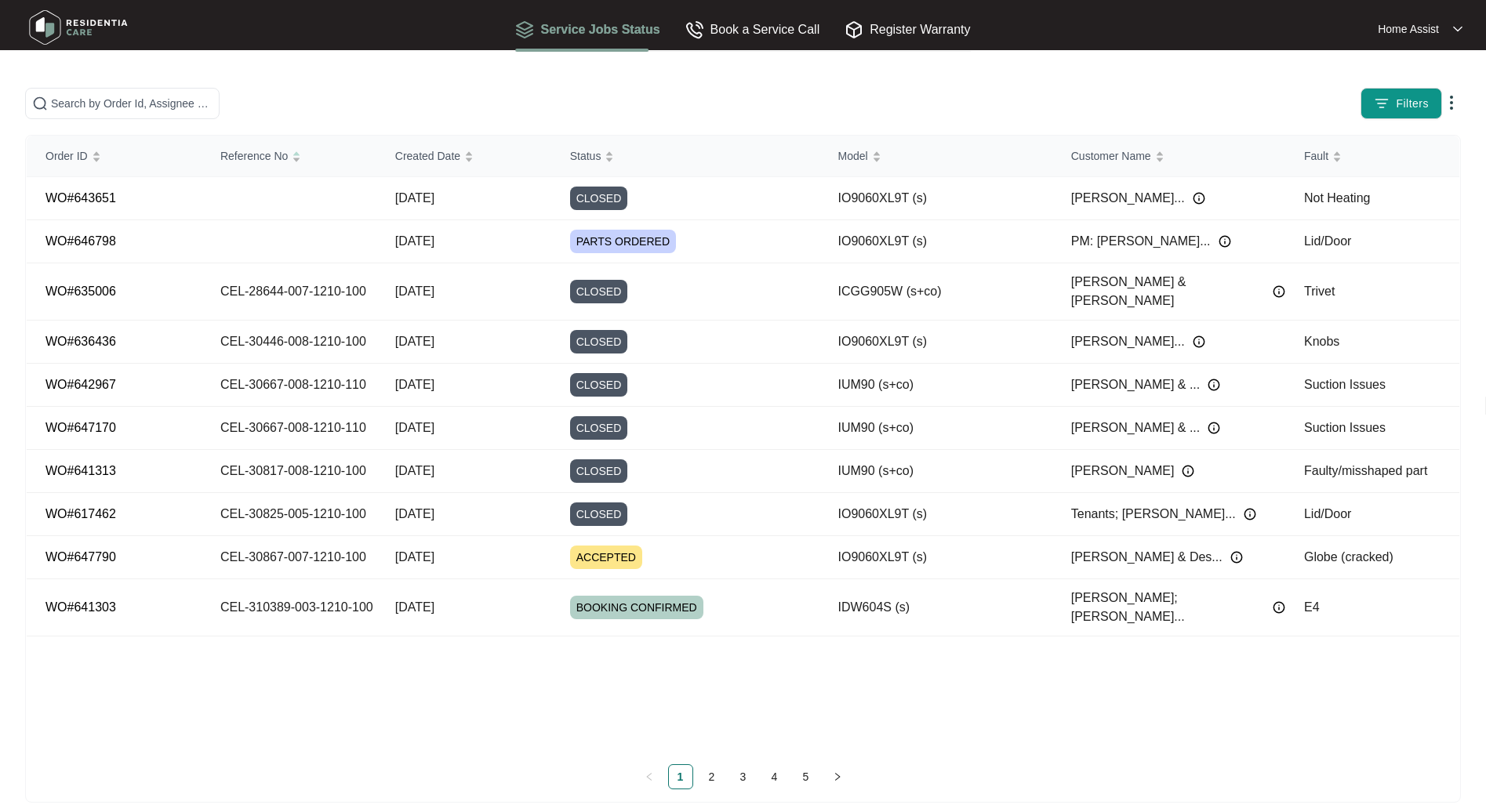
click at [736, 786] on link "3" at bounding box center [743, 777] width 24 height 24
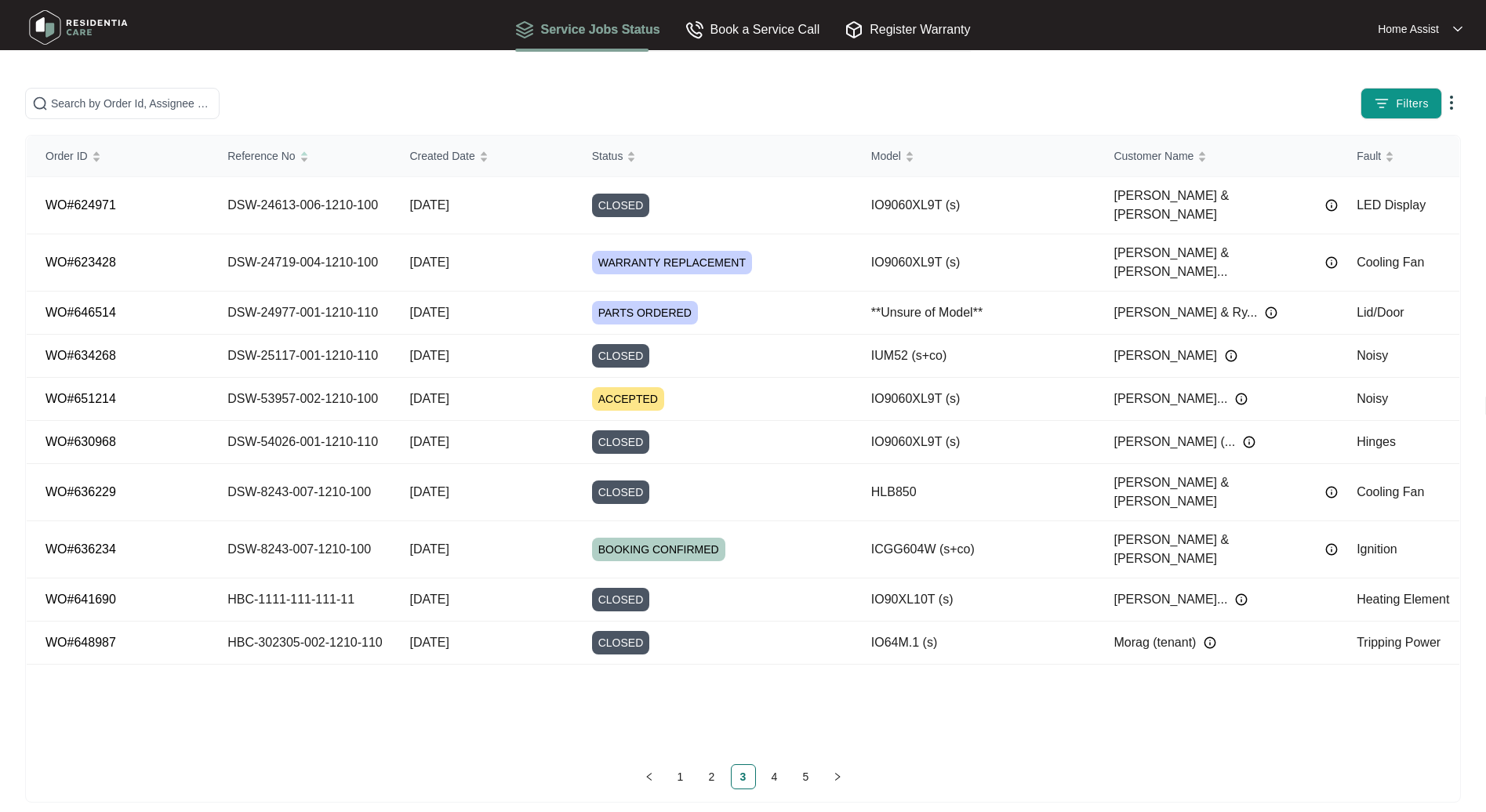
click at [1410, 102] on span "Filters" at bounding box center [1411, 104] width 33 height 16
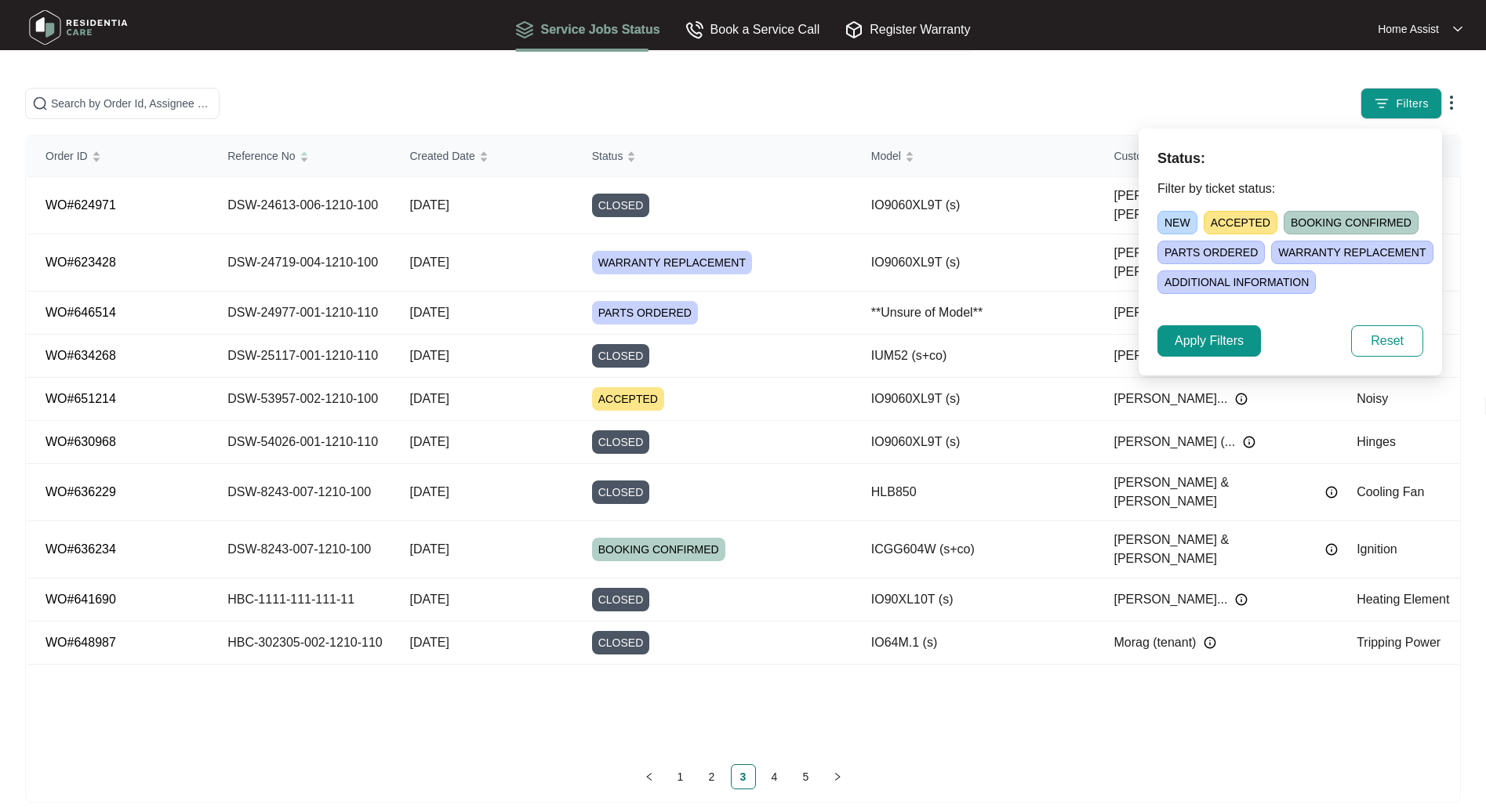
click at [1410, 102] on span "Filters" at bounding box center [1411, 104] width 33 height 16
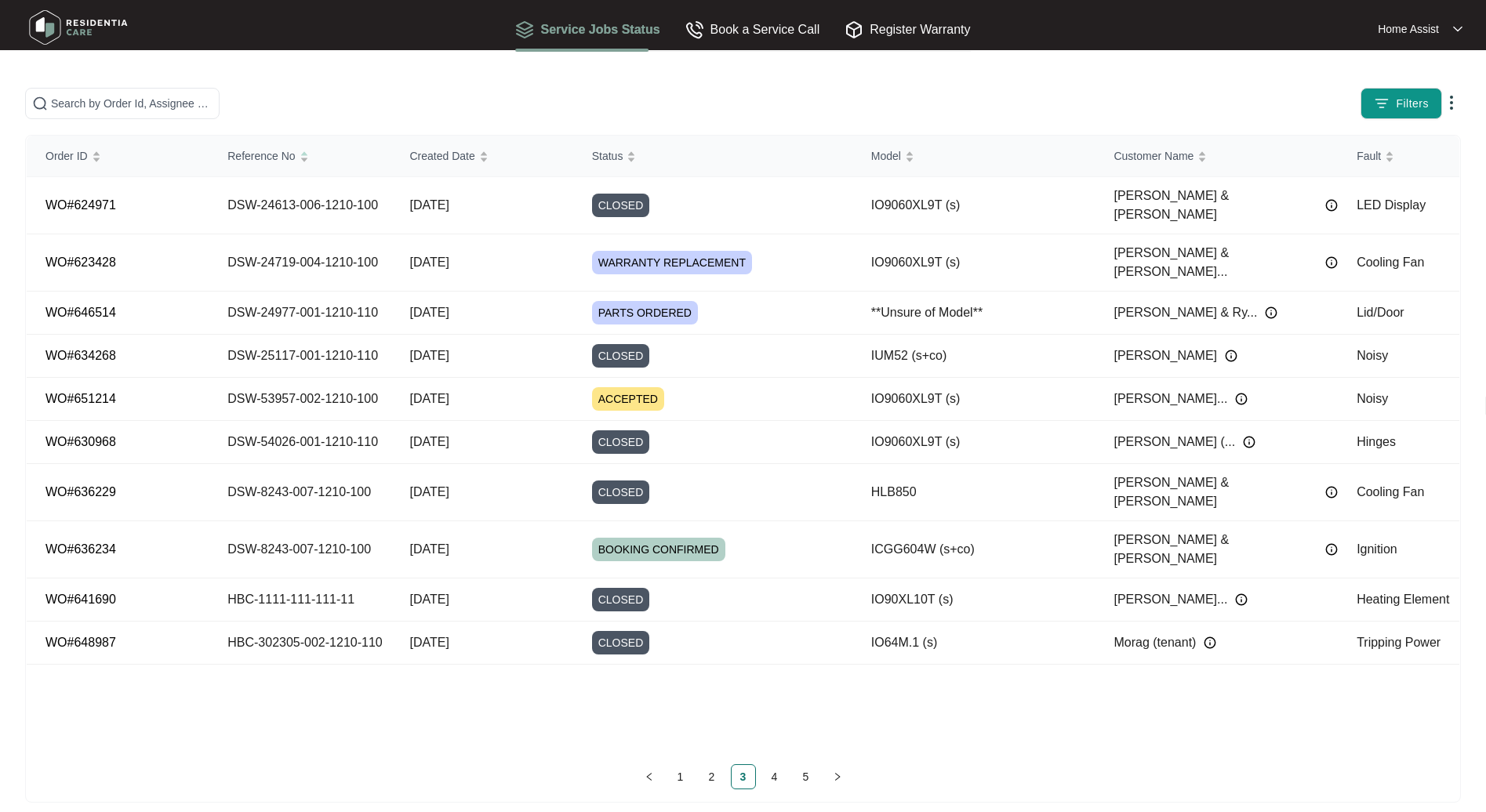
click at [1422, 100] on span "Filters" at bounding box center [1411, 104] width 33 height 16
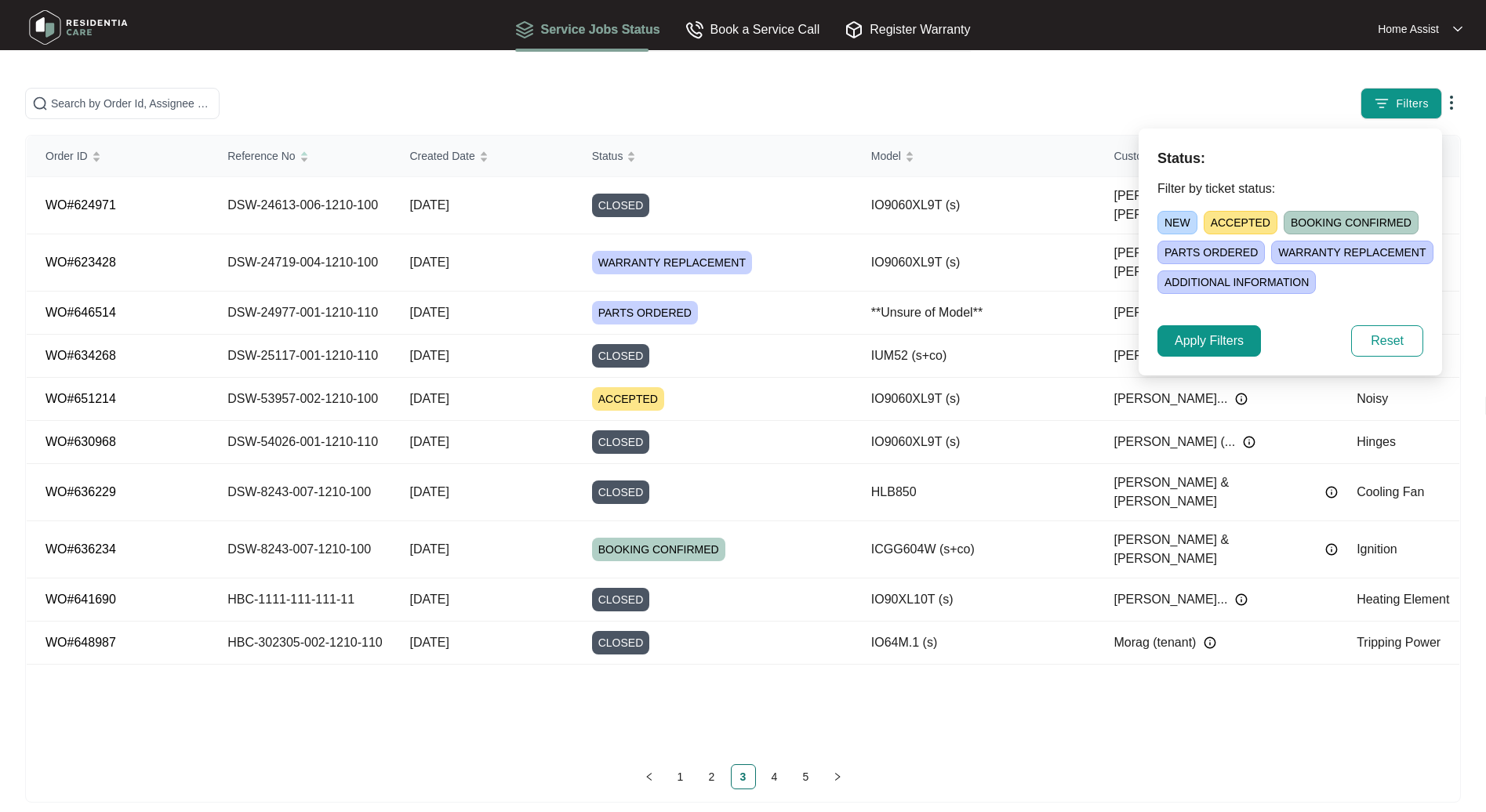
click at [1422, 100] on span "Filters" at bounding box center [1411, 104] width 33 height 16
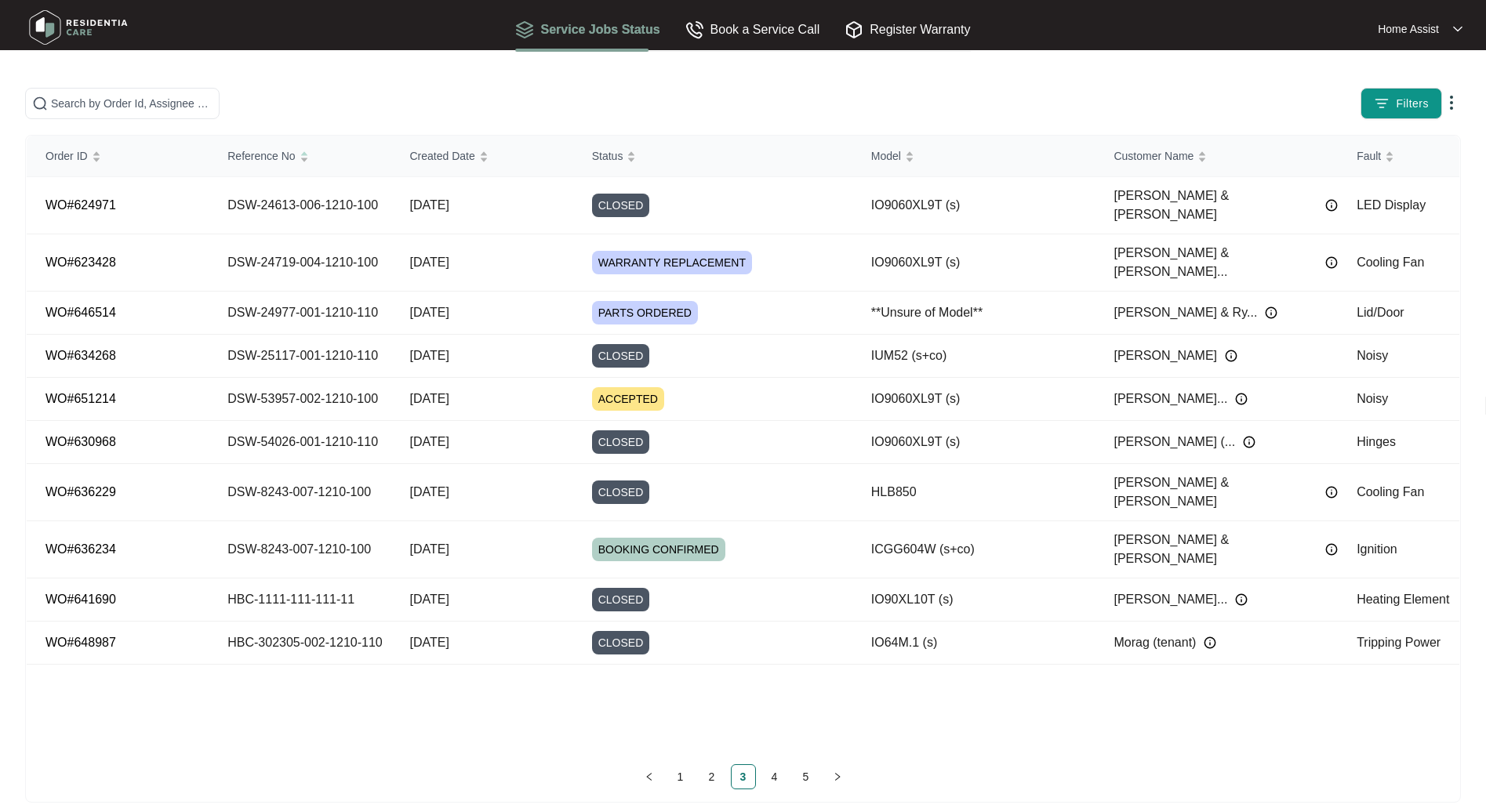
click at [1454, 104] on img at bounding box center [1451, 103] width 19 height 19
click at [474, 292] on td "[DATE]" at bounding box center [481, 313] width 182 height 43
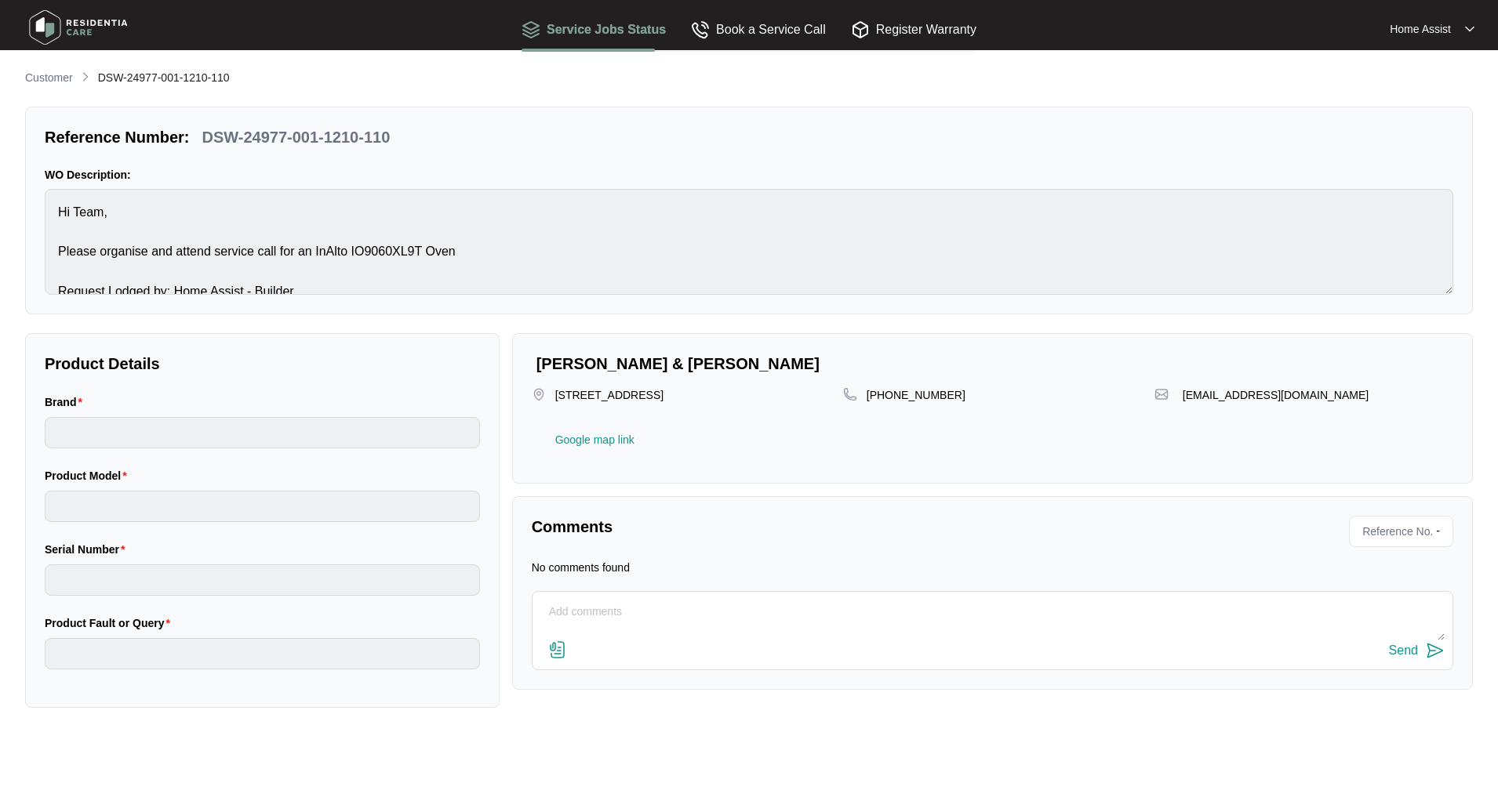
type input "inalto"
type input "**Unsure of Model**"
type input "Lid/Door"
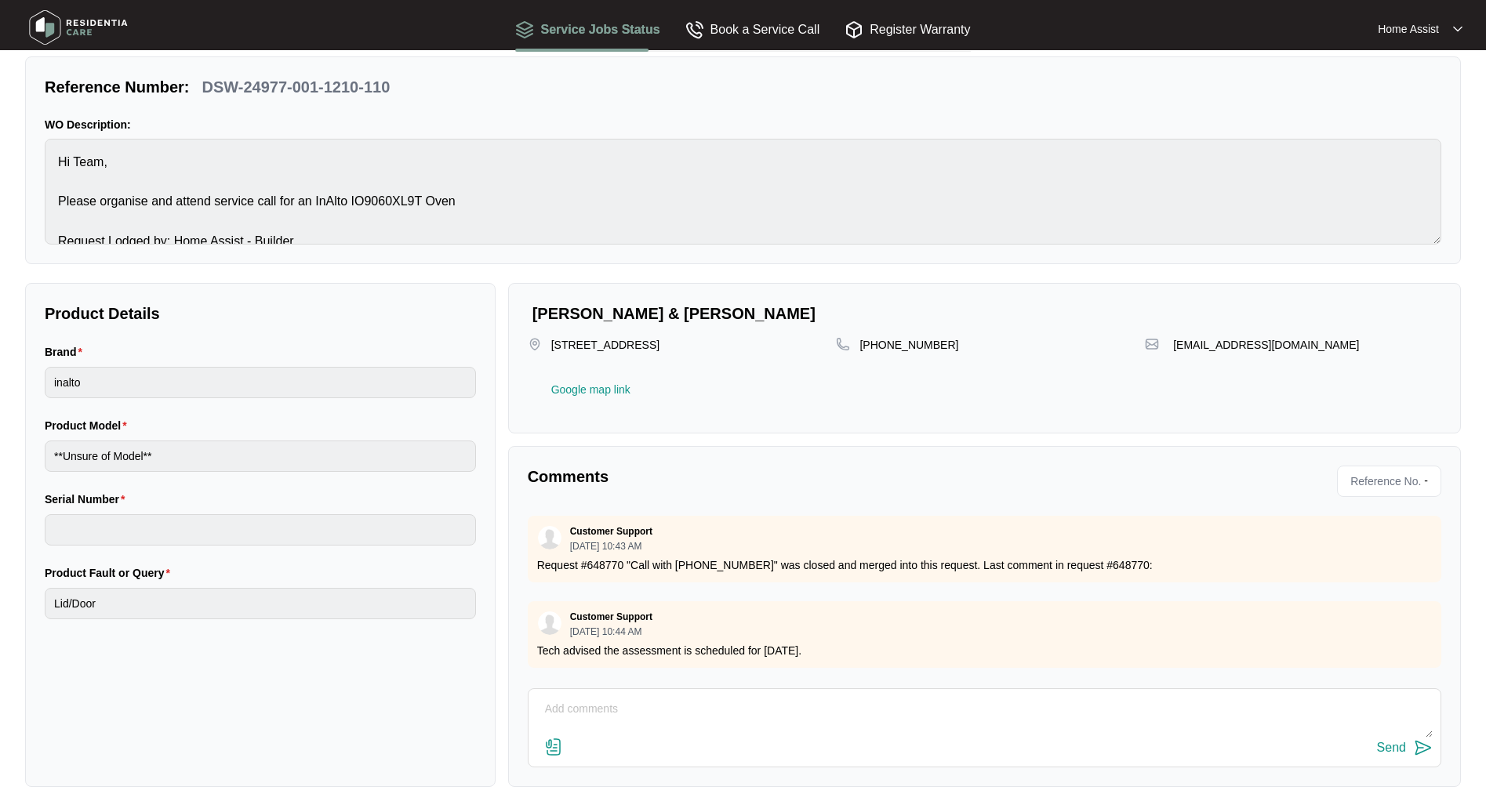
click at [1454, 29] on img at bounding box center [1457, 29] width 9 height 8
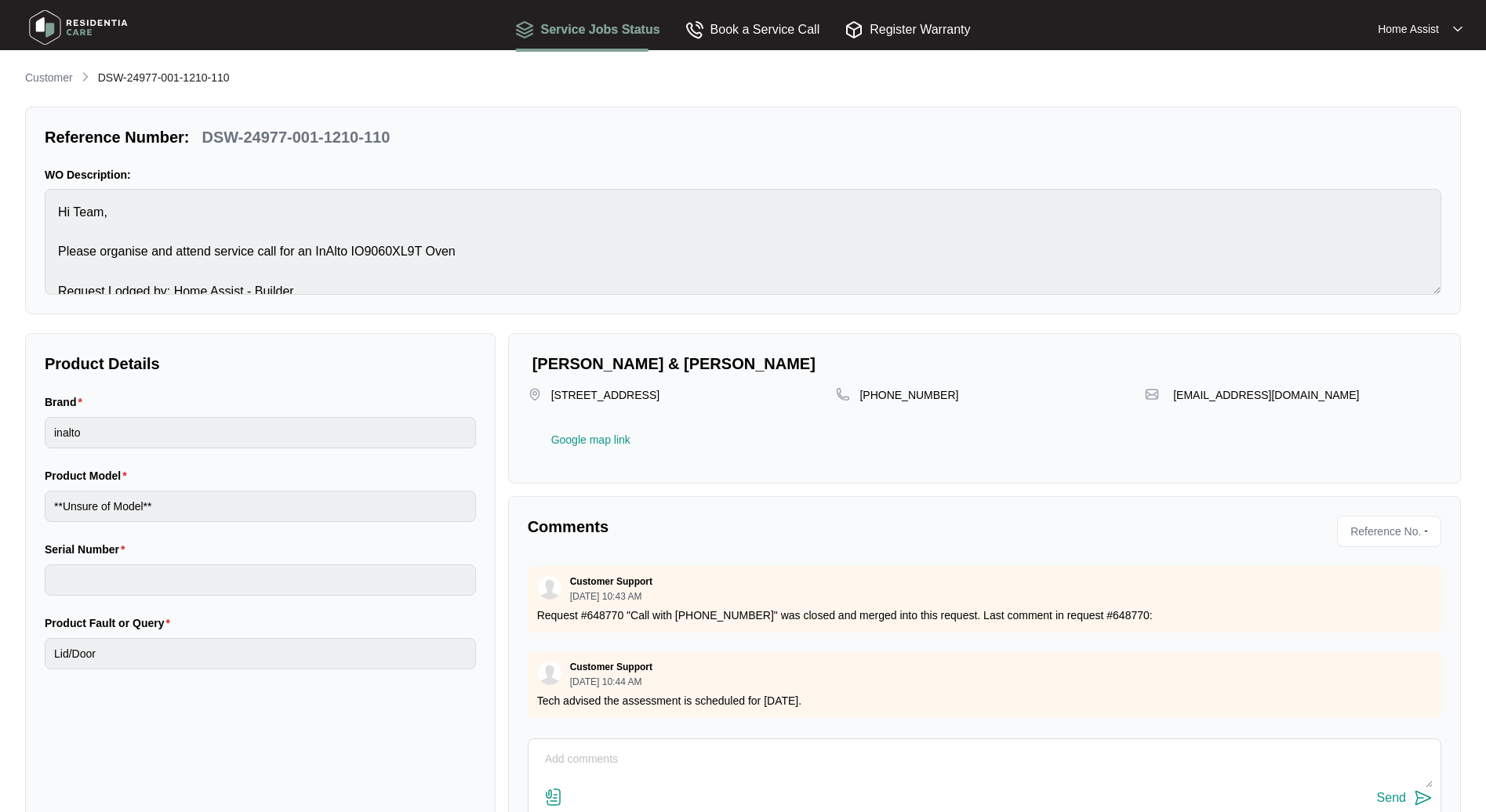
click at [48, 71] on p "Customer" at bounding box center [49, 77] width 48 height 15
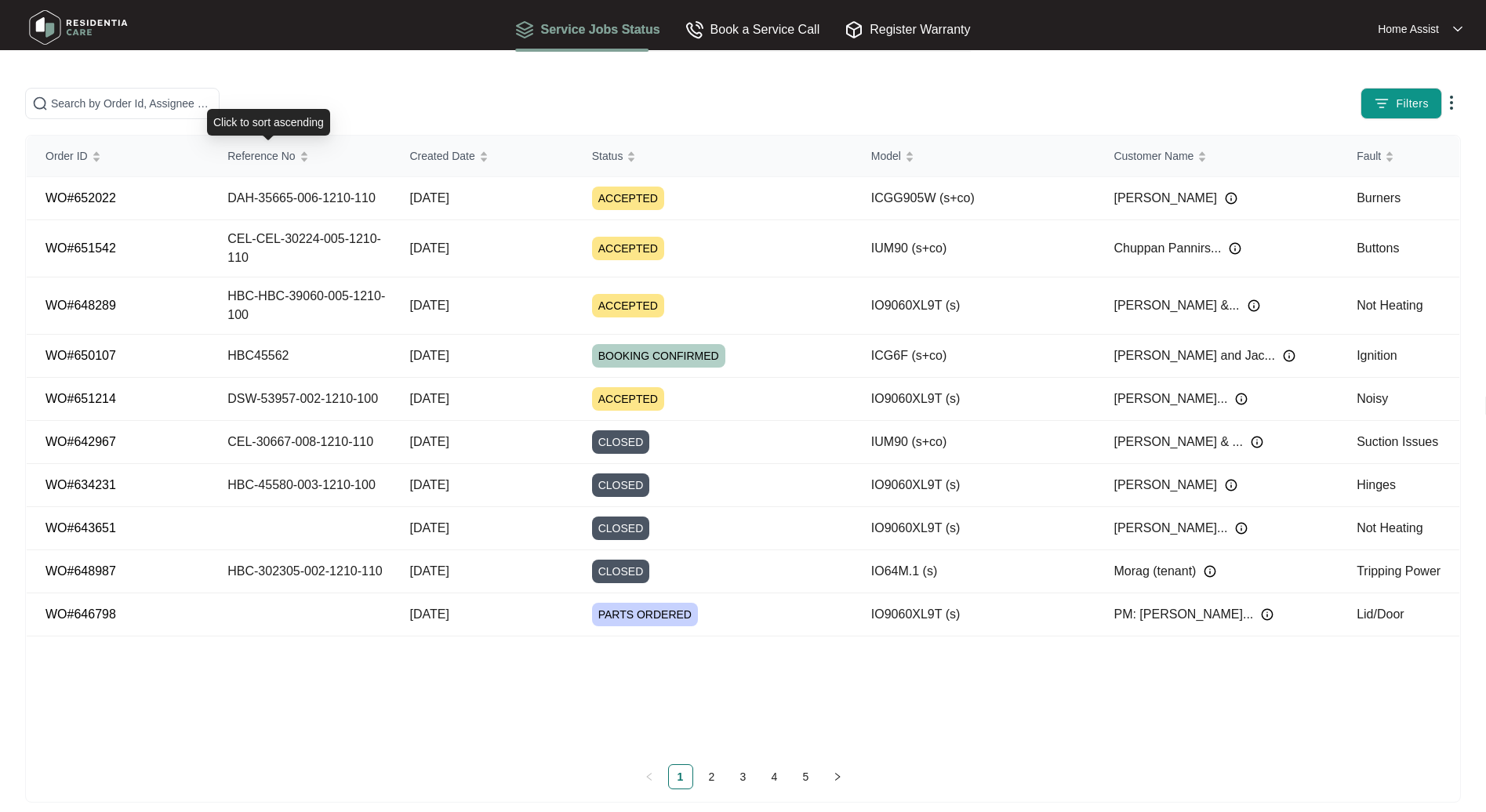
click at [265, 155] on span "Reference No" at bounding box center [261, 156] width 67 height 17
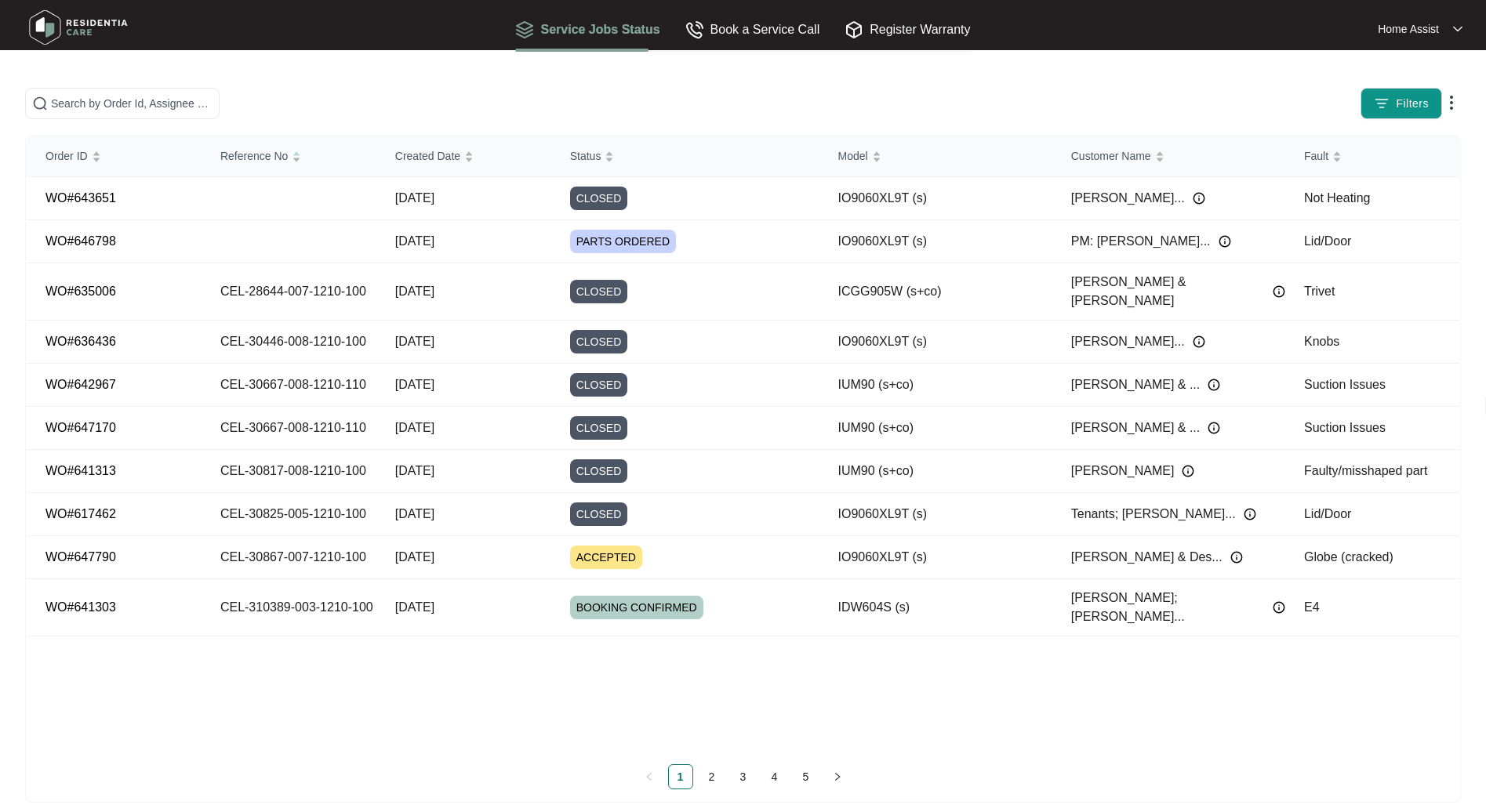
click at [741, 776] on link "3" at bounding box center [743, 777] width 24 height 24
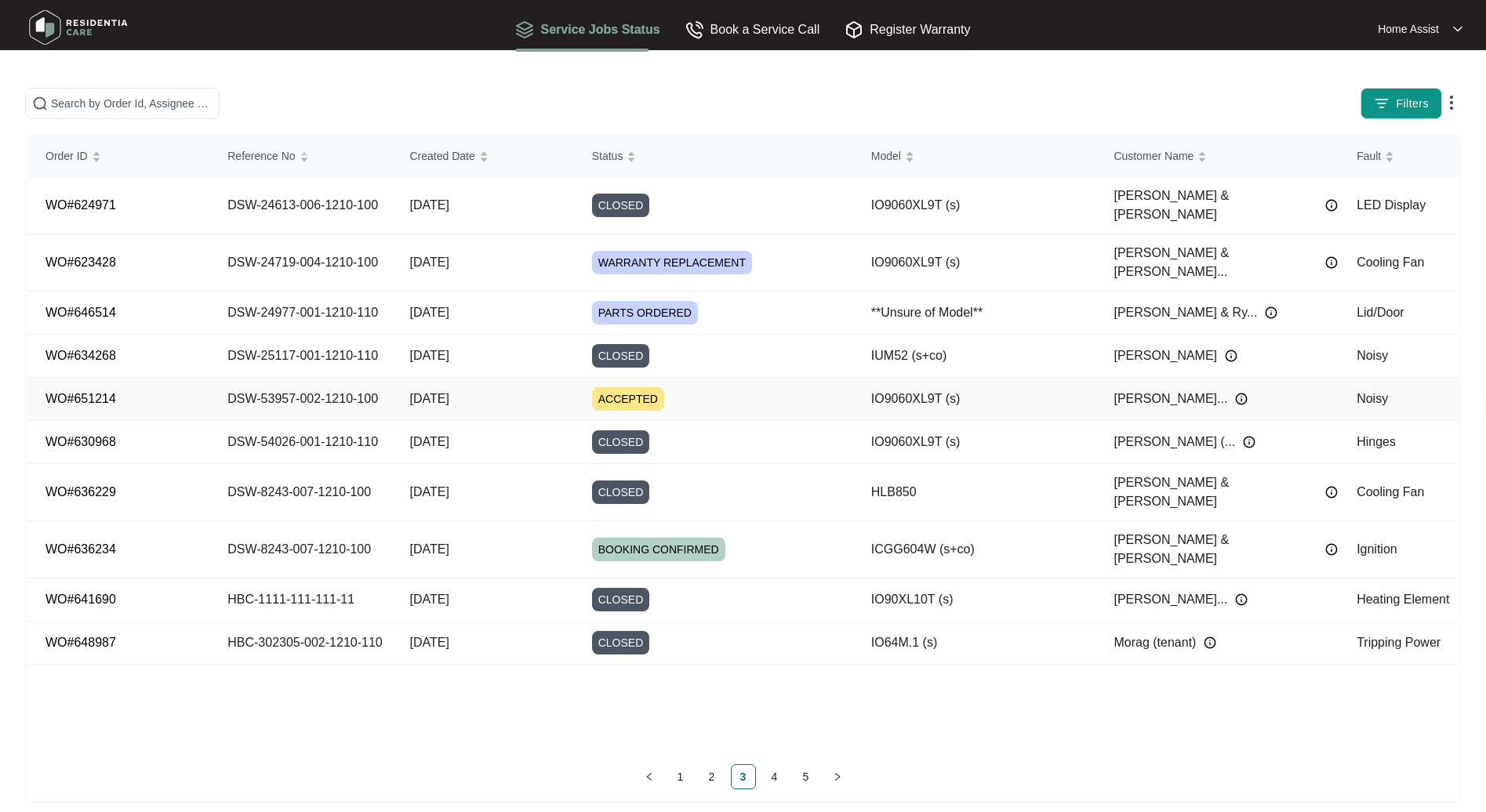
click at [547, 378] on td "[DATE]" at bounding box center [481, 399] width 182 height 43
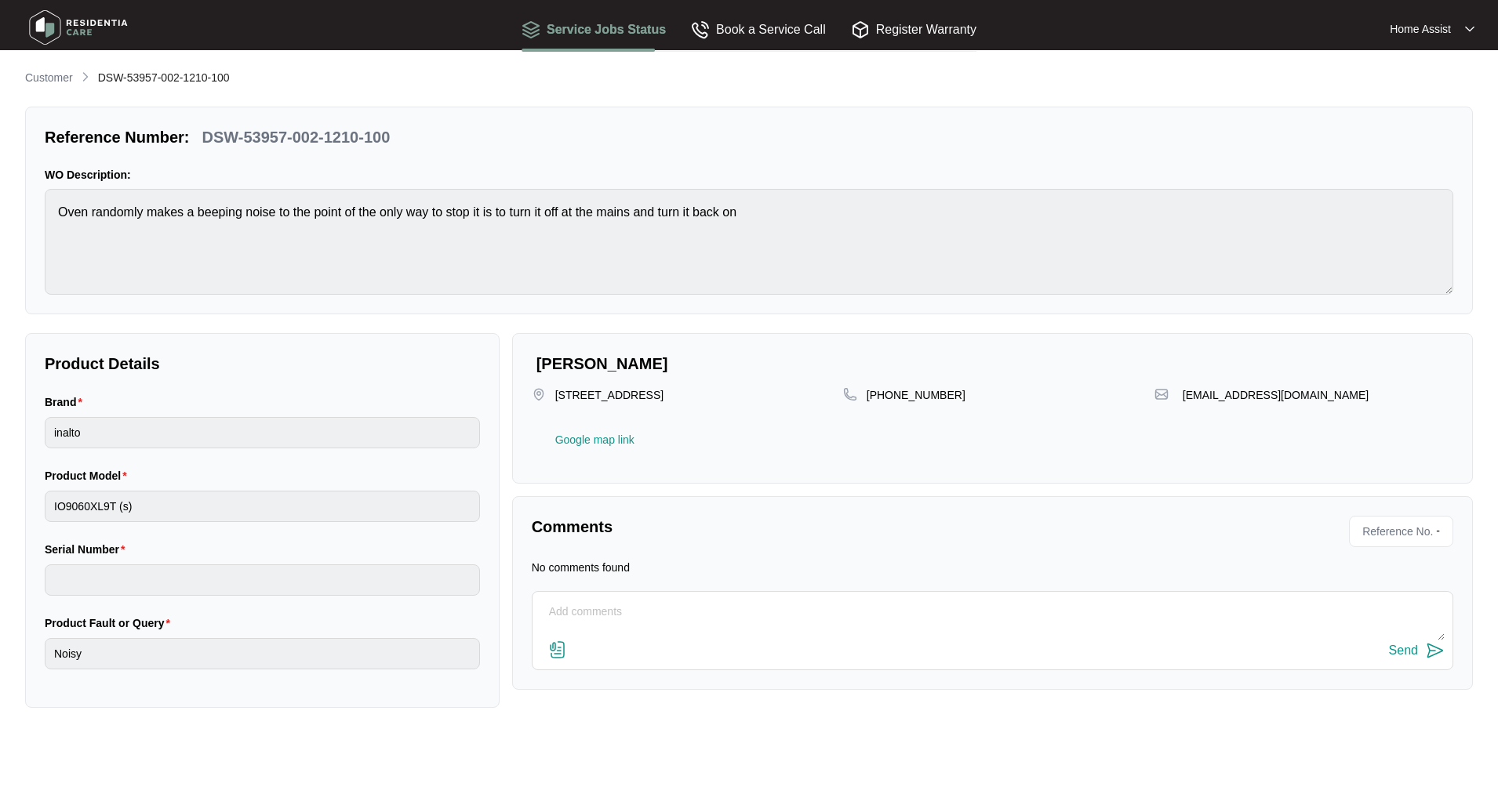
click at [53, 76] on p "Customer" at bounding box center [49, 77] width 48 height 15
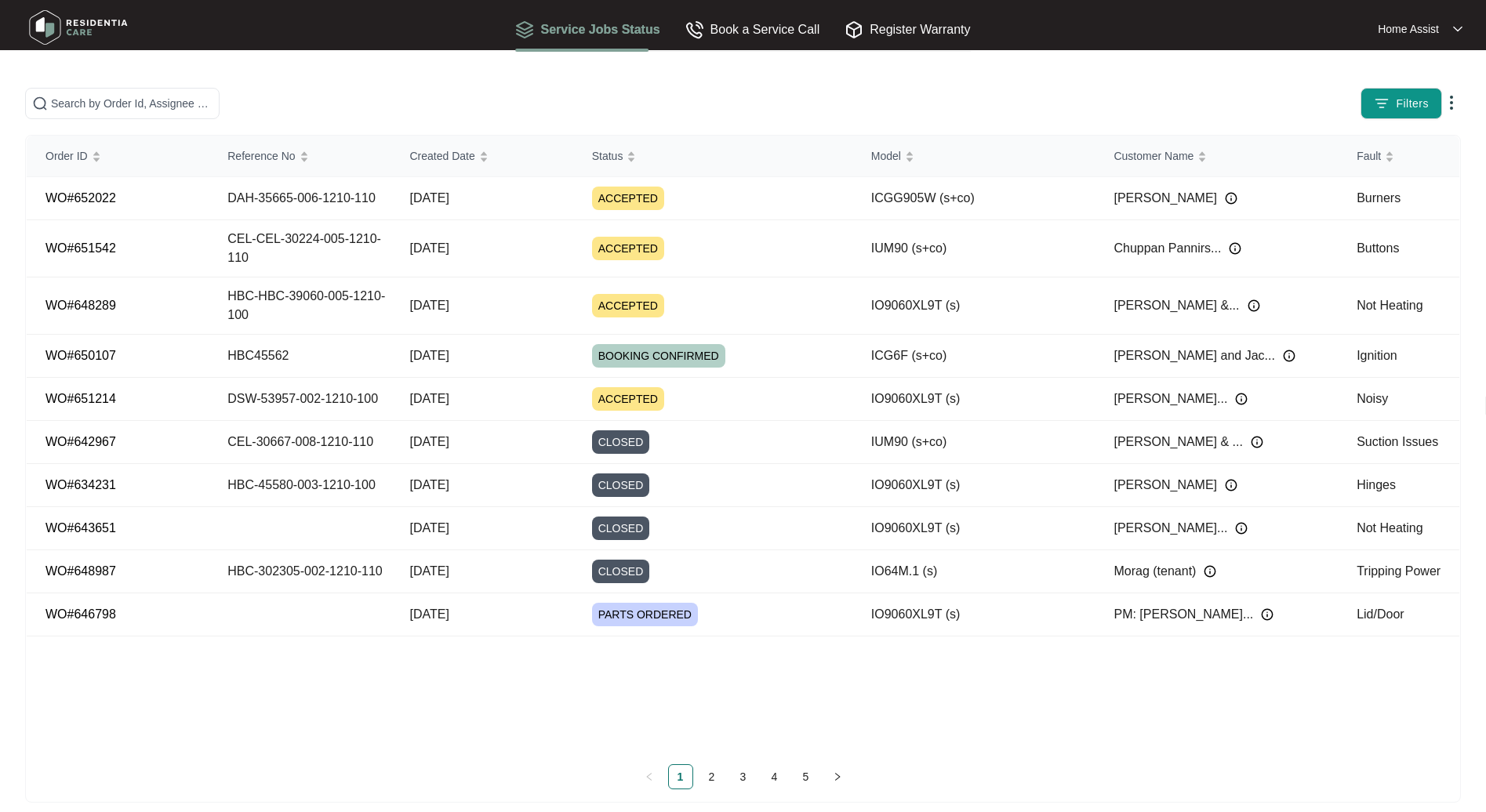
click at [735, 777] on link "3" at bounding box center [743, 777] width 24 height 24
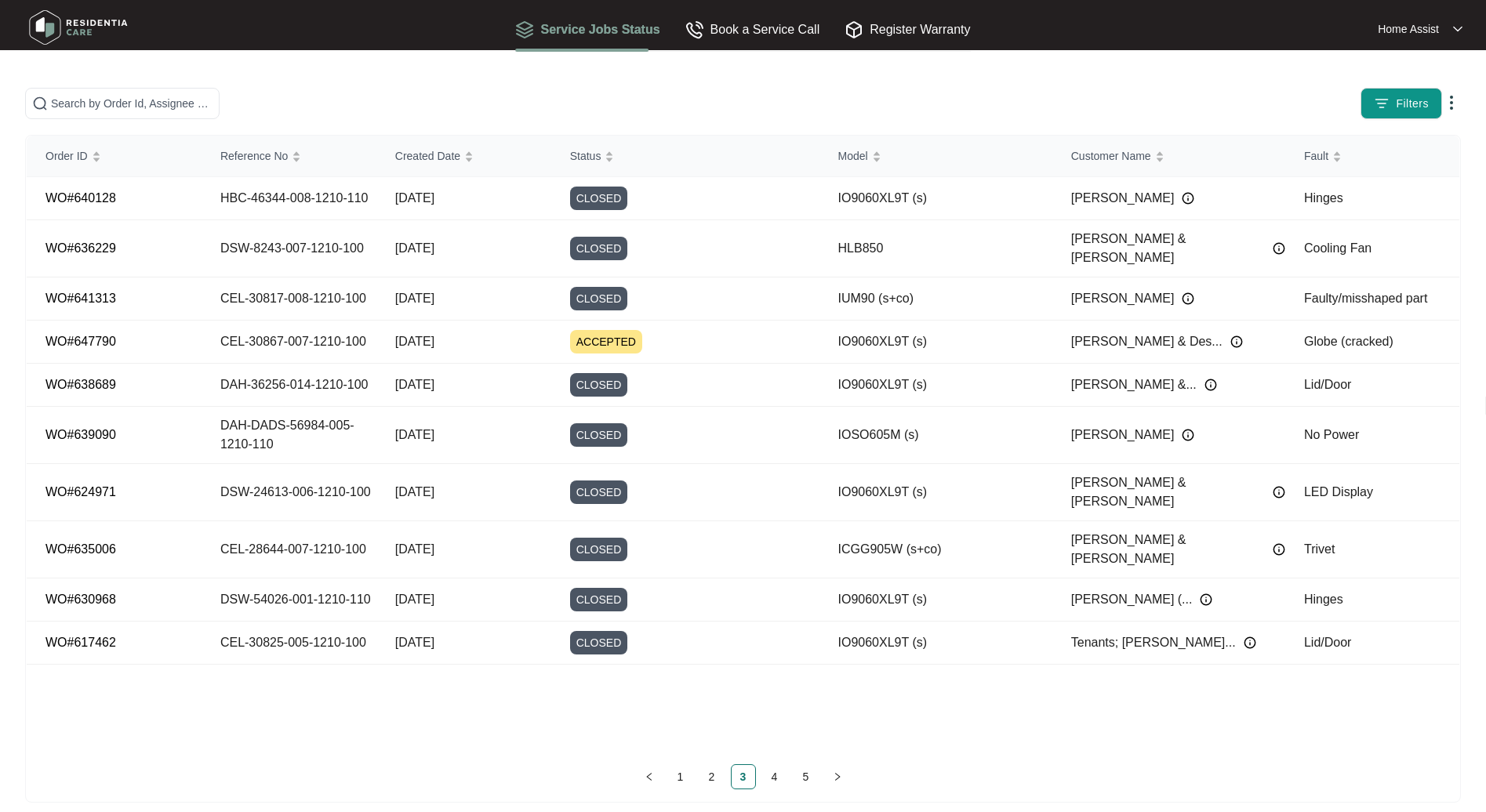
click at [679, 775] on link "1" at bounding box center [681, 777] width 24 height 24
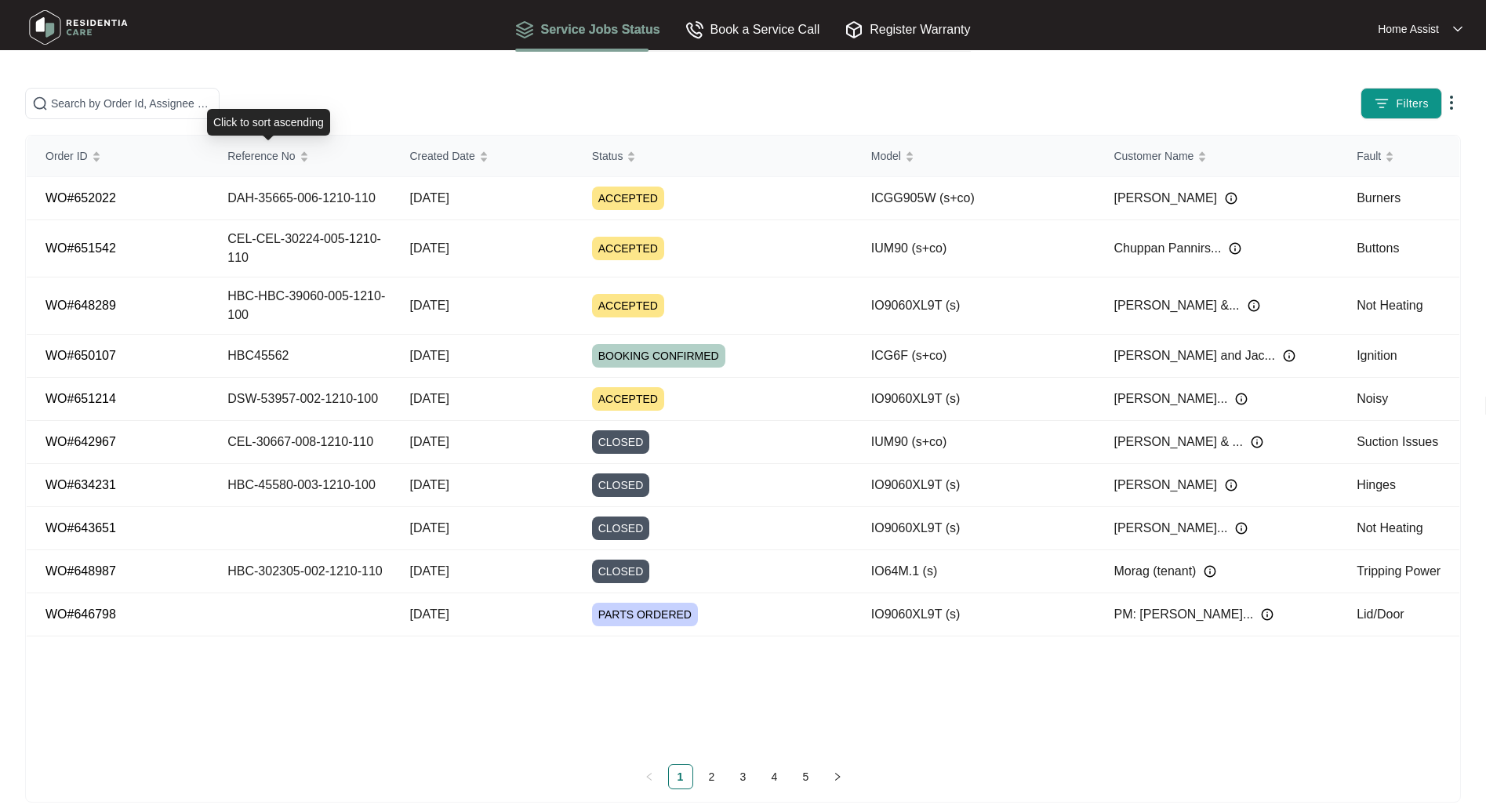
click at [255, 160] on span "Reference No" at bounding box center [261, 156] width 67 height 17
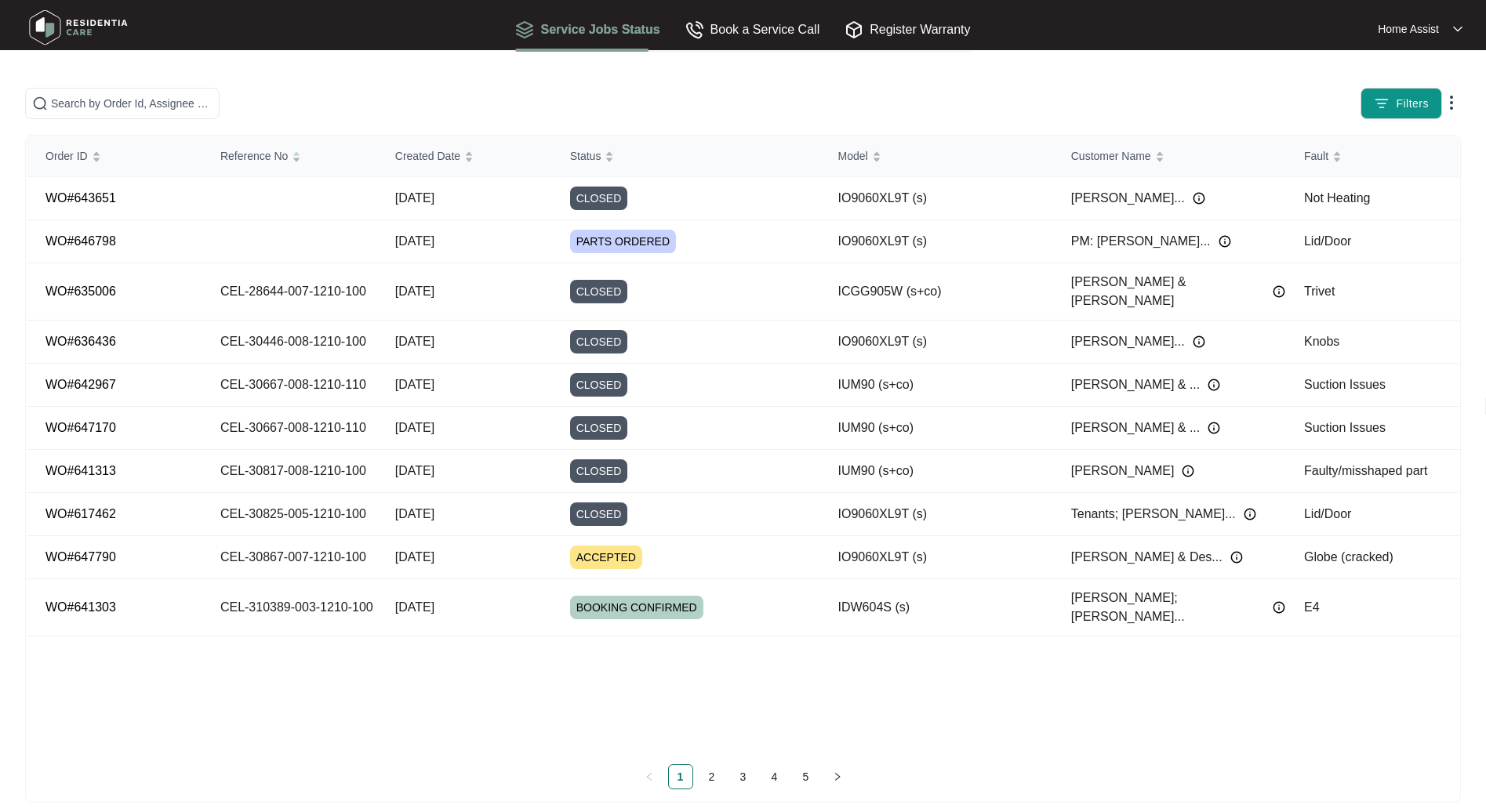
click at [743, 771] on link "3" at bounding box center [743, 777] width 24 height 24
